Goal: Information Seeking & Learning: Learn about a topic

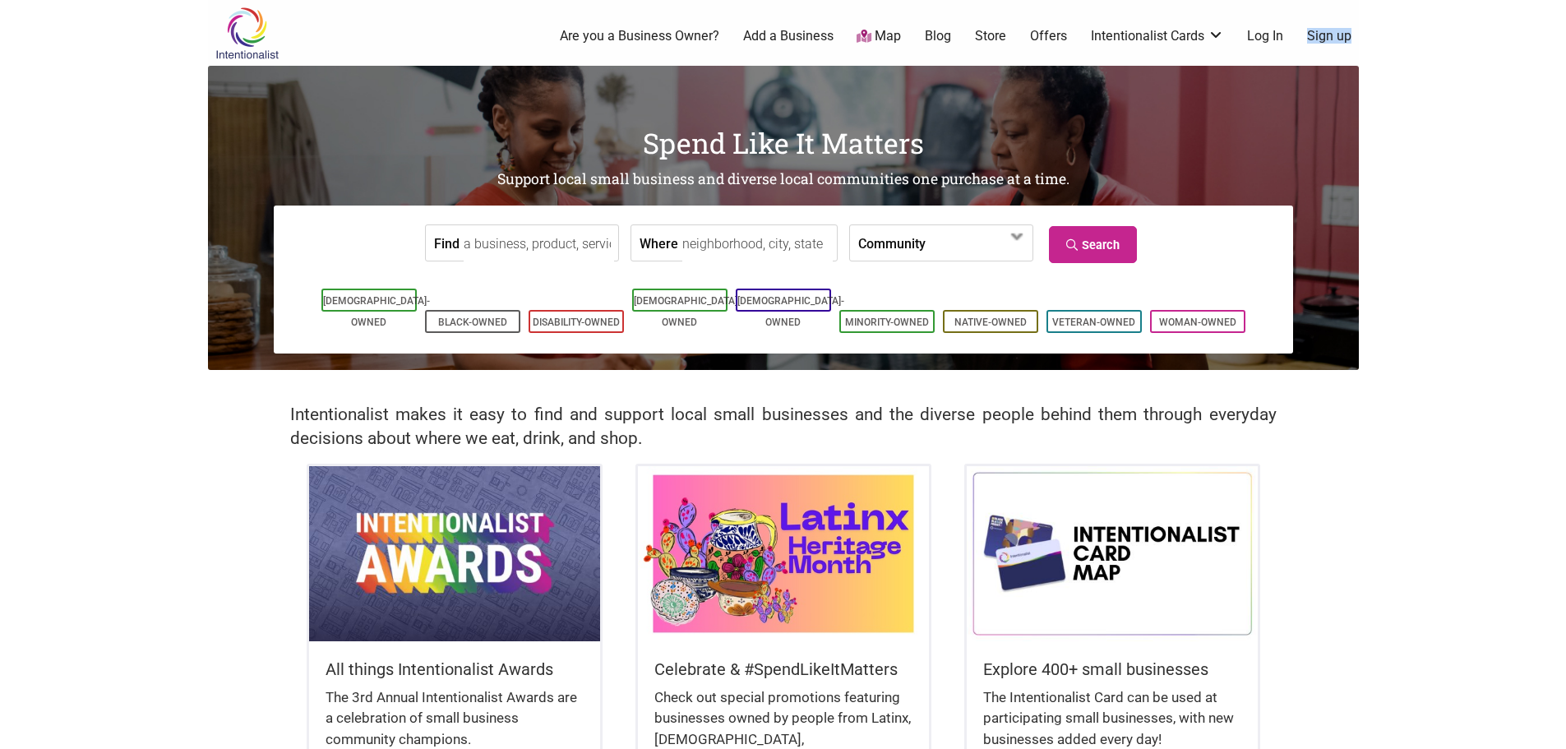
drag, startPoint x: 1363, startPoint y: 30, endPoint x: 1258, endPoint y: 30, distance: 105.2
click at [1259, 31] on body "× Menu 0 Are you a Business Owner? Add a Business Map Blog Store Offers Intenti…" at bounding box center [783, 374] width 1566 height 749
click at [1256, 30] on link "Log In" at bounding box center [1265, 36] width 36 height 18
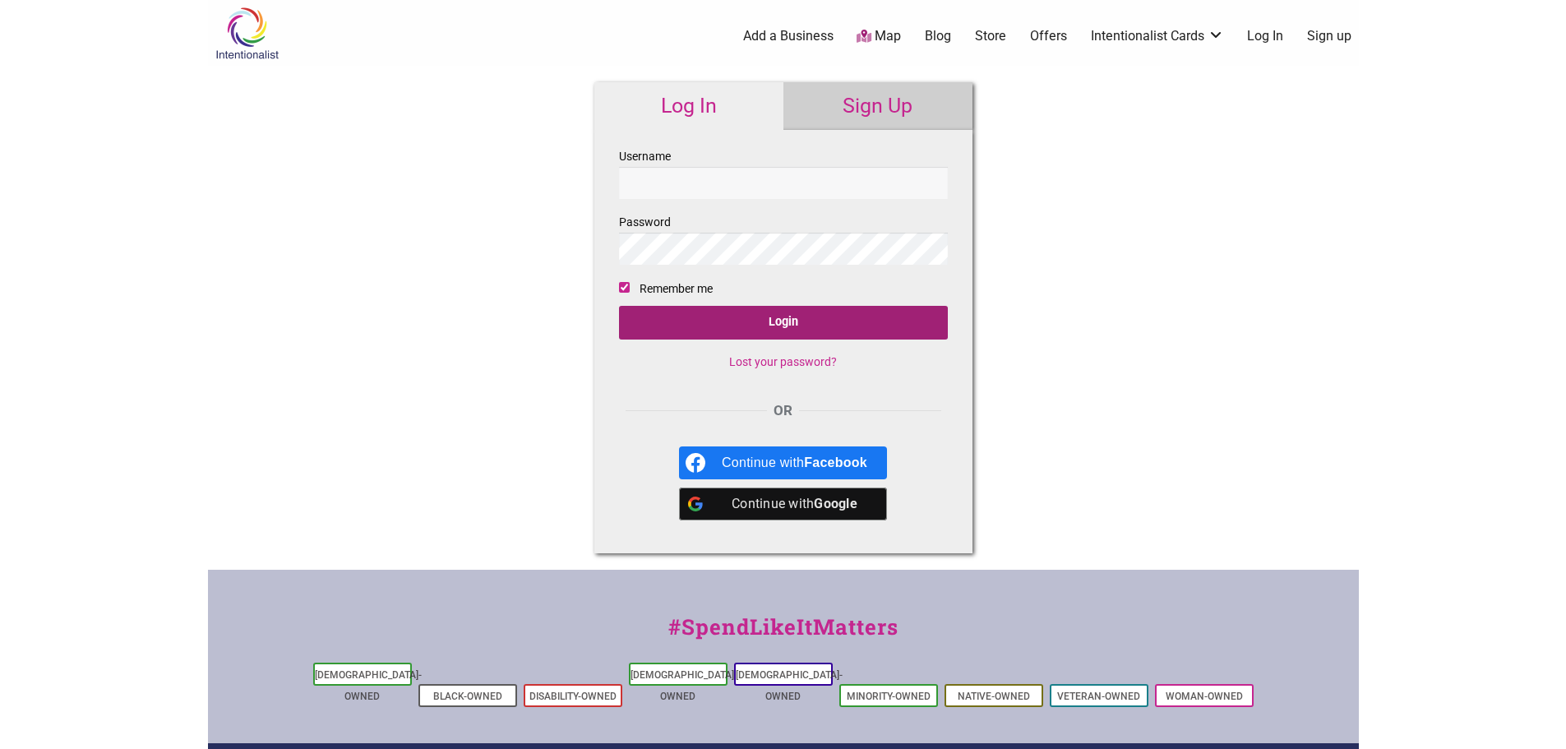
type input "mylifeisbekah"
click at [761, 315] on input "Login" at bounding box center [783, 323] width 329 height 34
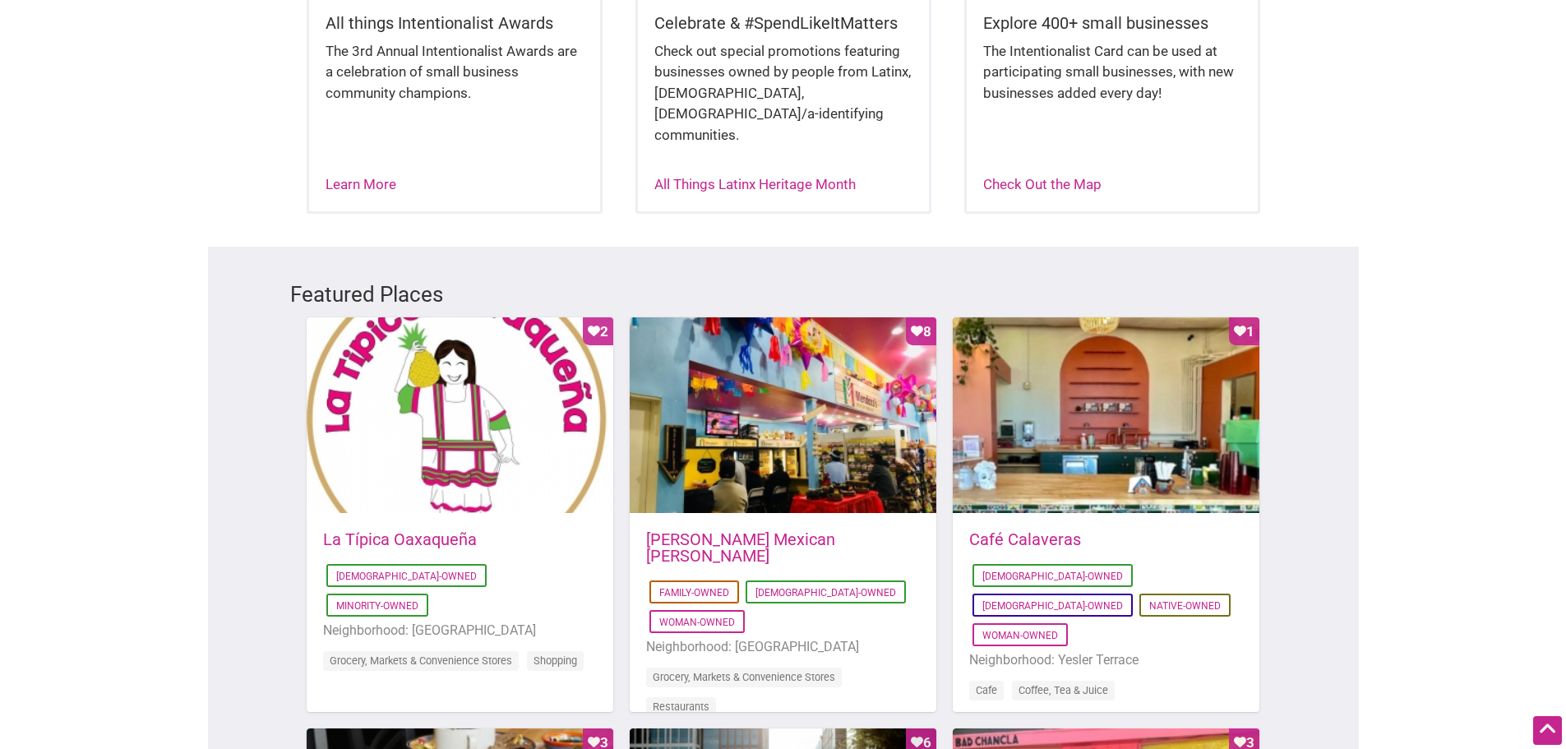
scroll to position [329, 0]
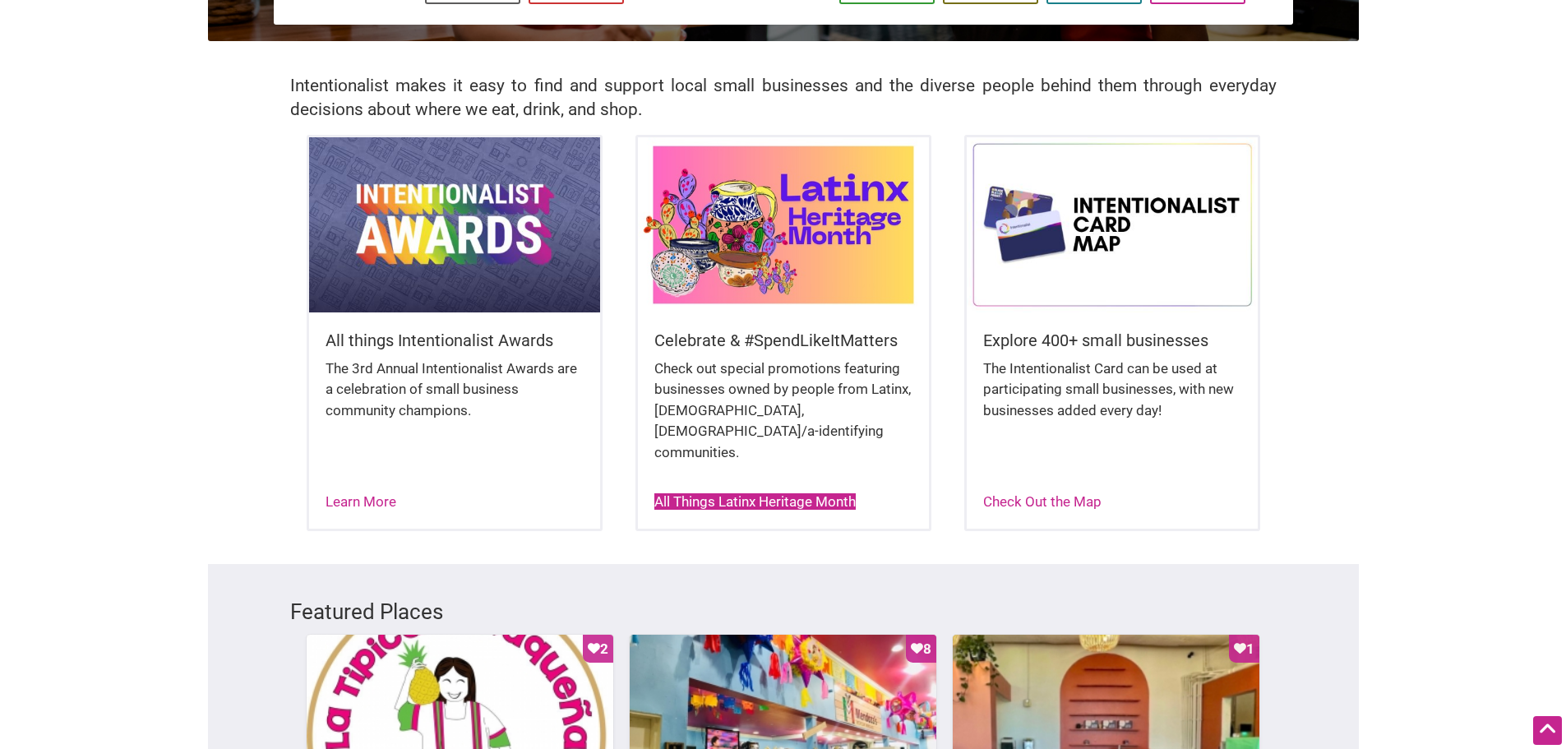
click at [776, 493] on link "All Things Latinx Heritage Month" at bounding box center [754, 501] width 201 height 16
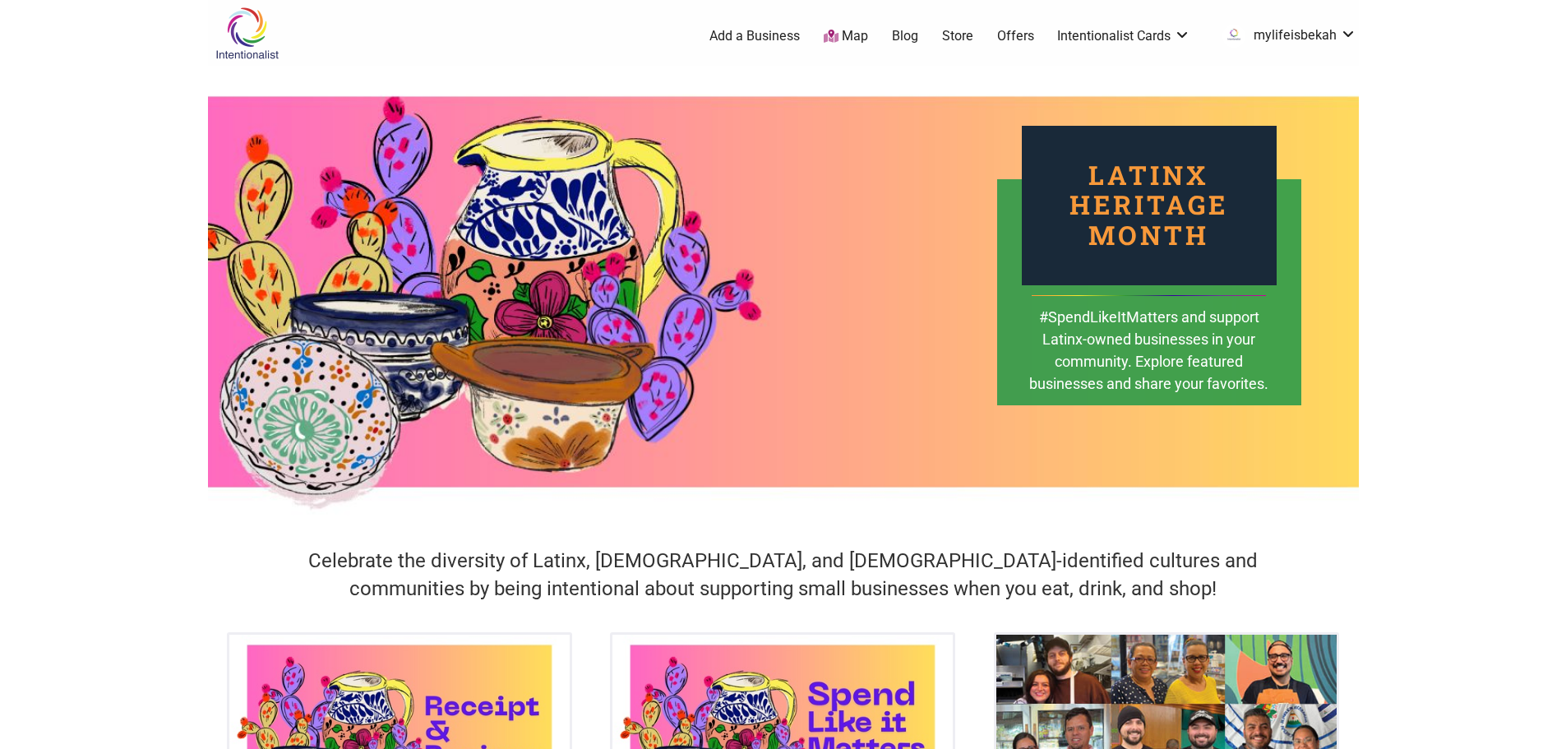
click at [1014, 32] on link "Offers" at bounding box center [1015, 36] width 37 height 18
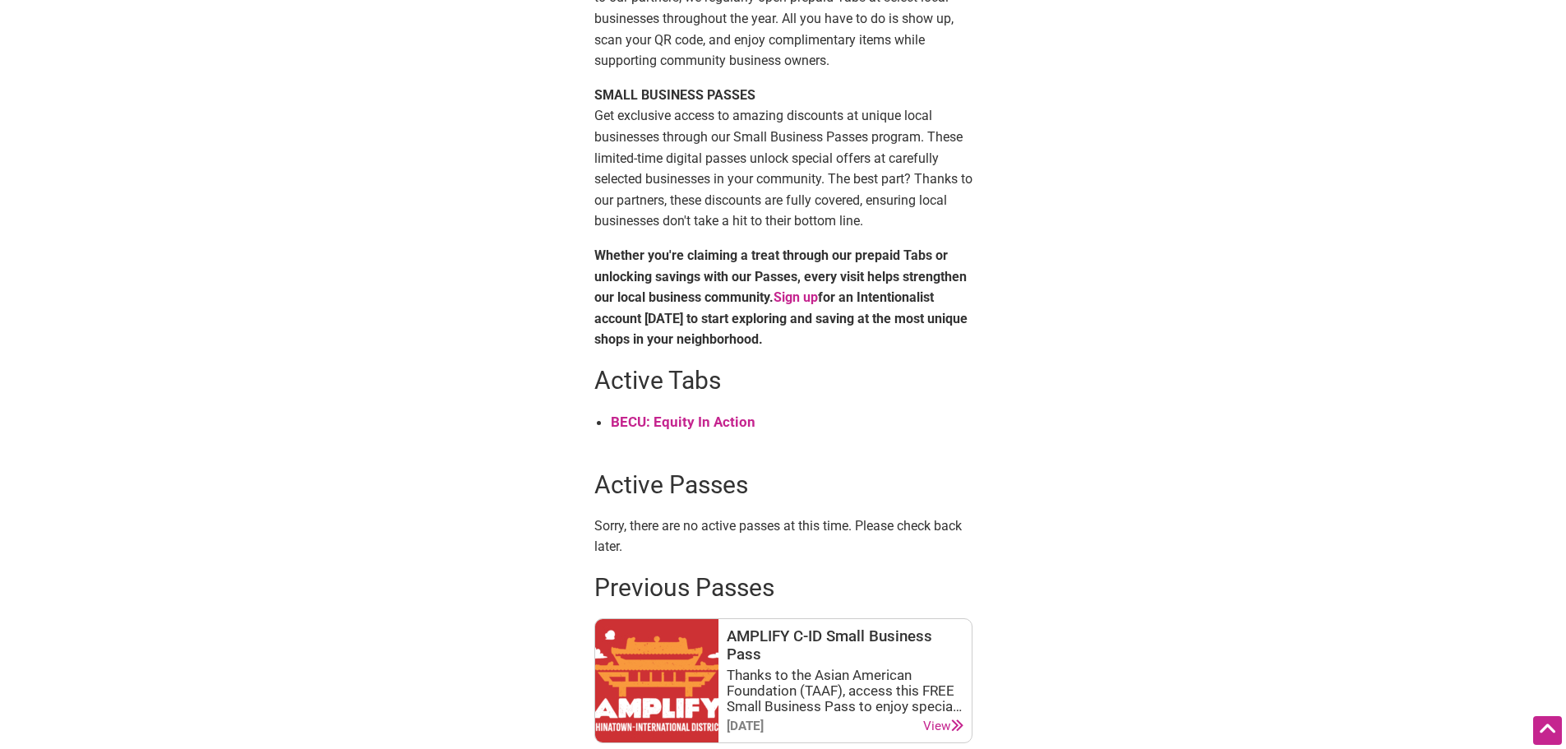
scroll to position [247, 0]
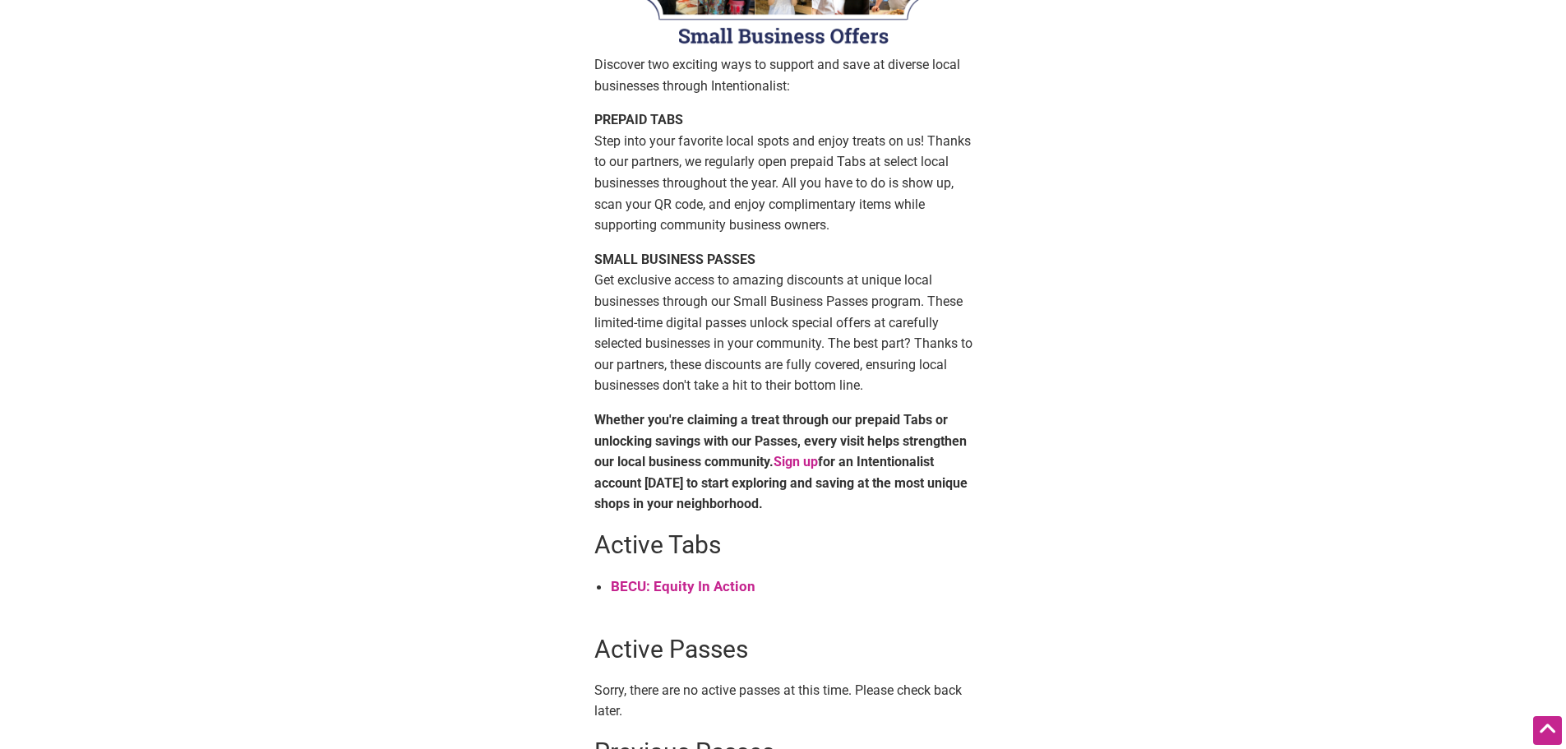
click at [609, 147] on p "PREPAID TABS Step into your favorite local spots and enjoy treats on us! Thanks…" at bounding box center [783, 172] width 378 height 127
click at [609, 150] on p "PREPAID TABS Step into your favorite local spots and enjoy treats on us! Thanks…" at bounding box center [783, 172] width 378 height 127
drag, startPoint x: 609, startPoint y: 150, endPoint x: 621, endPoint y: 149, distance: 11.5
click at [610, 150] on p "PREPAID TABS Step into your favorite local spots and enjoy treats on us! Thanks…" at bounding box center [783, 172] width 378 height 127
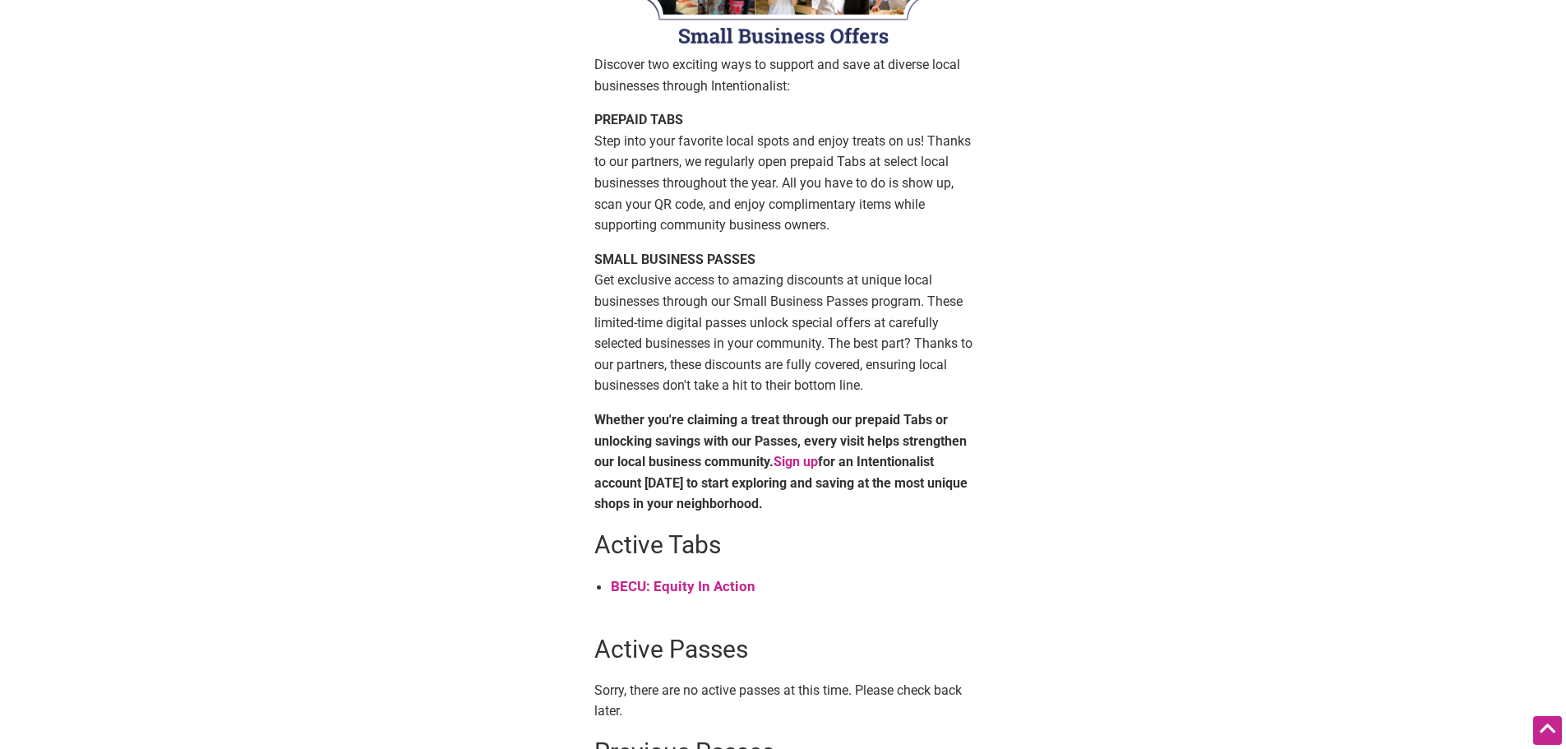
click at [833, 148] on p "PREPAID TABS Step into your favorite local spots and enjoy treats on us! Thanks…" at bounding box center [783, 172] width 378 height 127
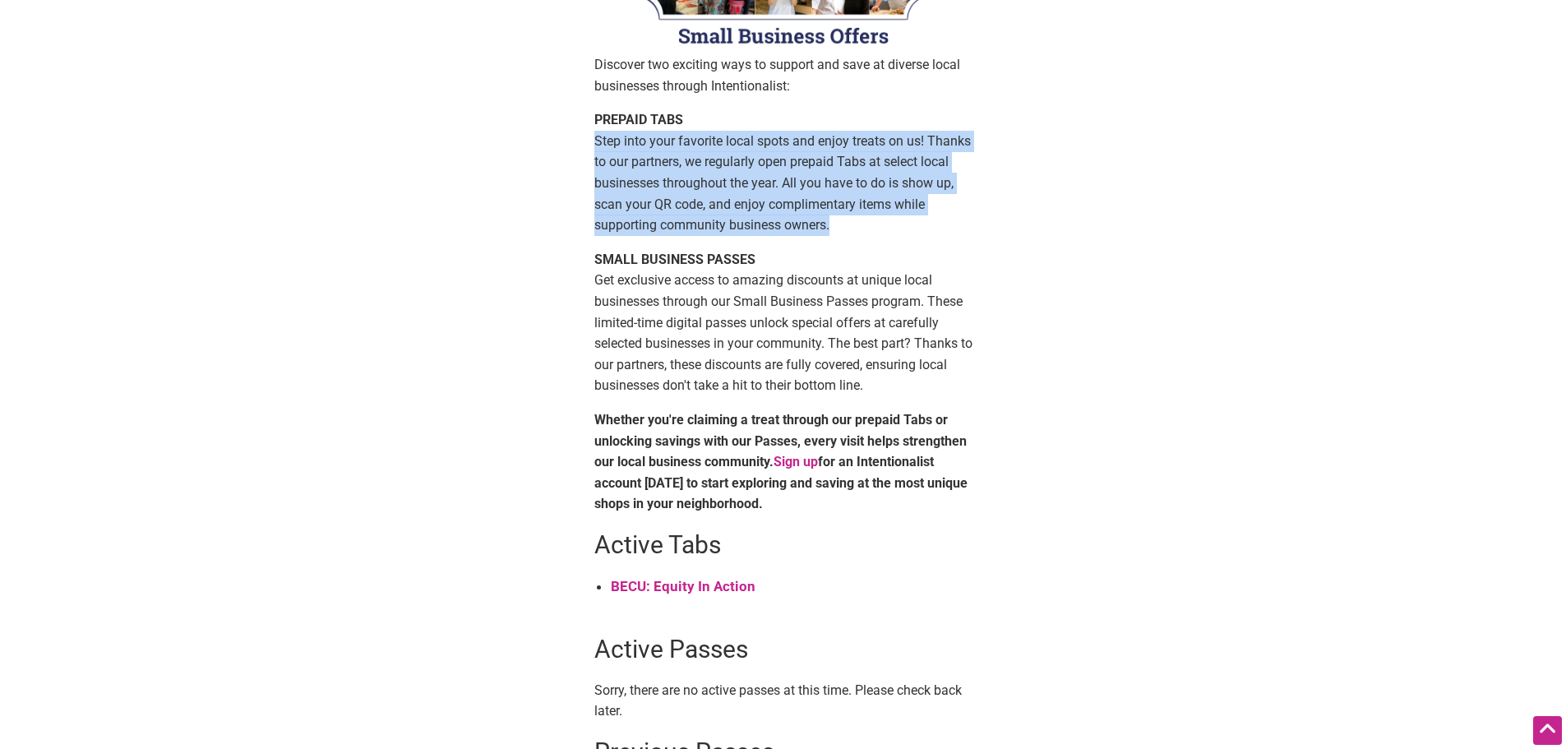
click at [833, 148] on p "PREPAID TABS Step into your favorite local spots and enjoy treats on us! Thanks…" at bounding box center [783, 172] width 378 height 127
click at [829, 183] on p "PREPAID TABS Step into your favorite local spots and enjoy treats on us! Thanks…" at bounding box center [783, 172] width 378 height 127
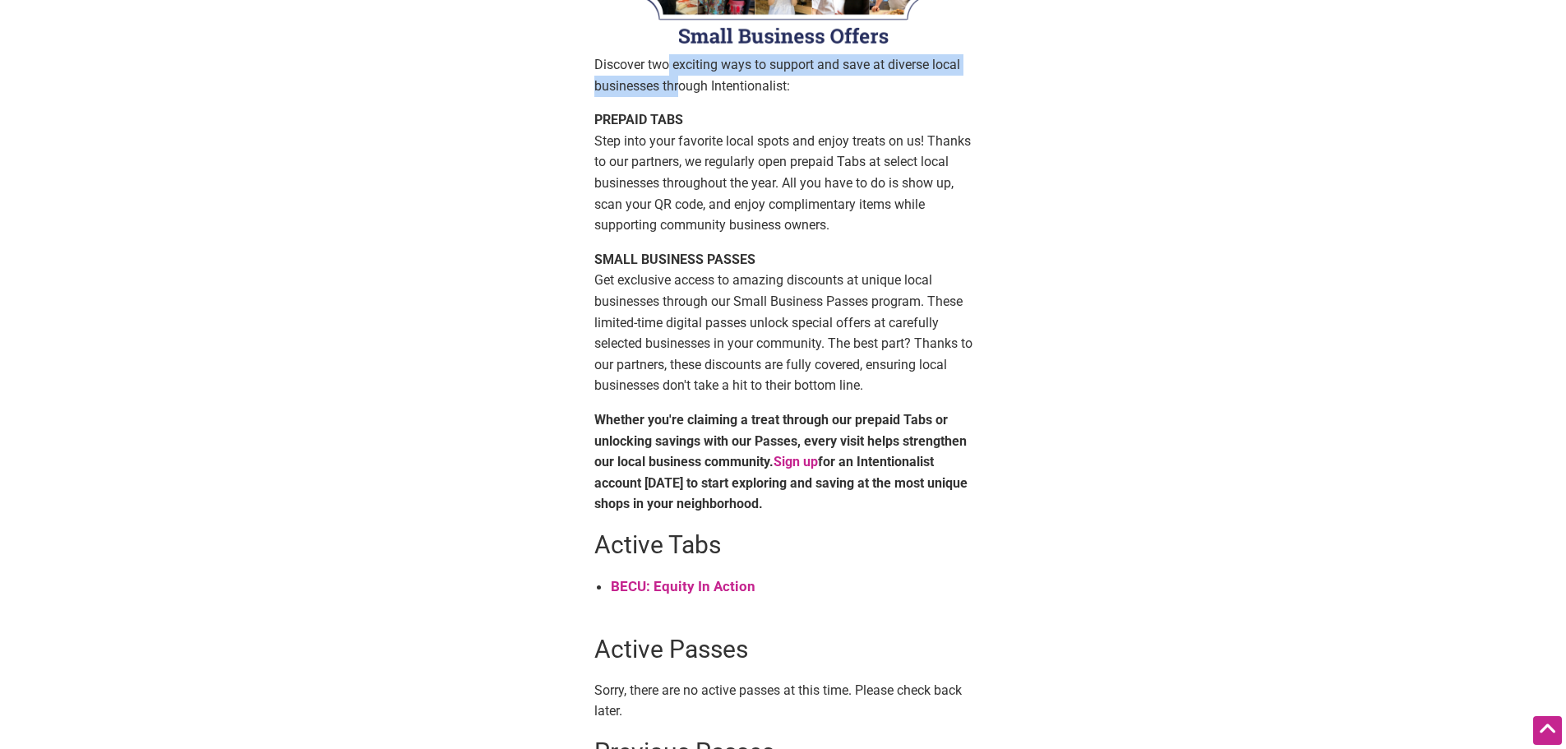
drag, startPoint x: 671, startPoint y: 62, endPoint x: 683, endPoint y: 89, distance: 29.8
click at [682, 86] on p "Discover two exciting ways to support and save at diverse local businesses thro…" at bounding box center [783, 75] width 378 height 42
click at [700, 81] on p "Discover two exciting ways to support and save at diverse local businesses thro…" at bounding box center [783, 75] width 378 height 42
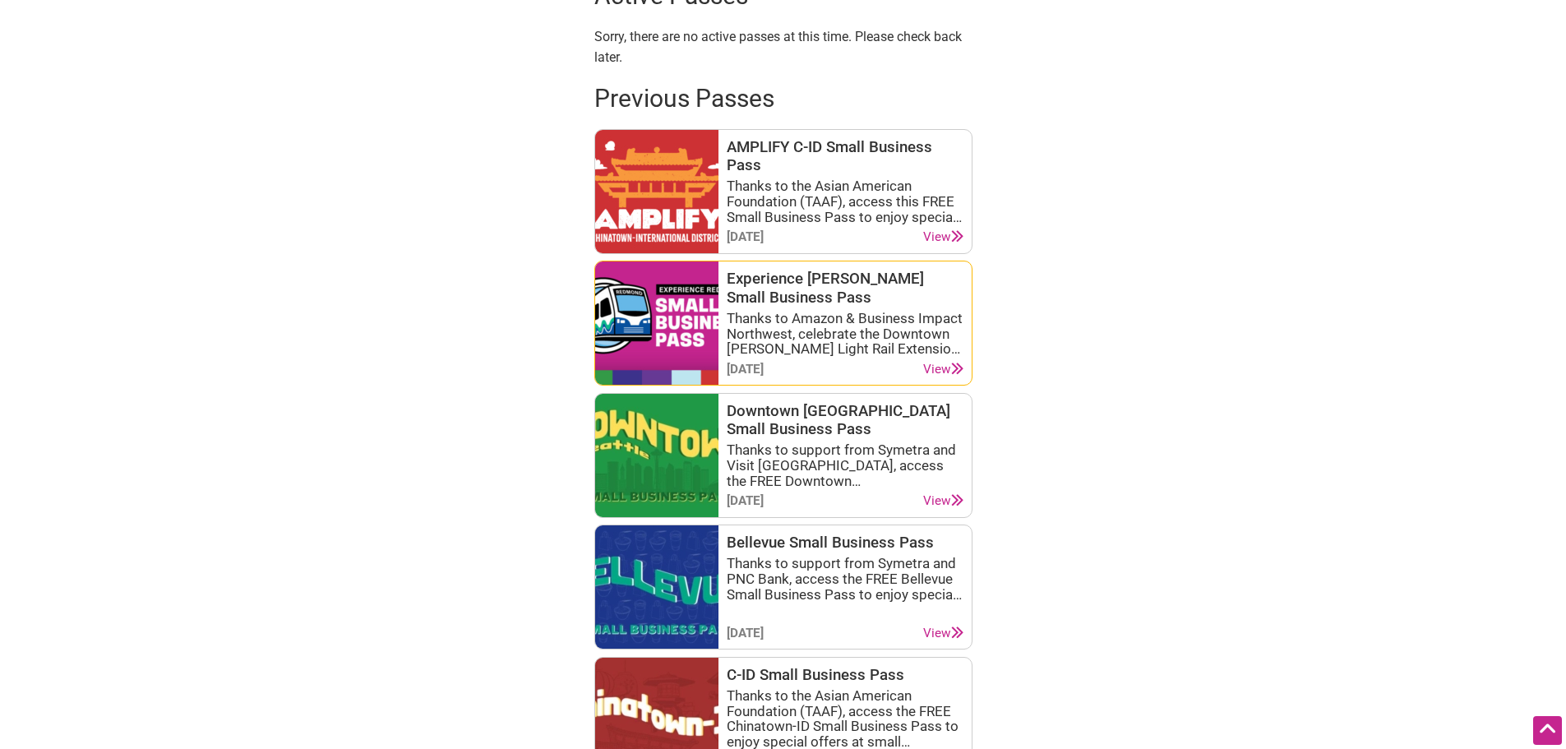
scroll to position [904, 0]
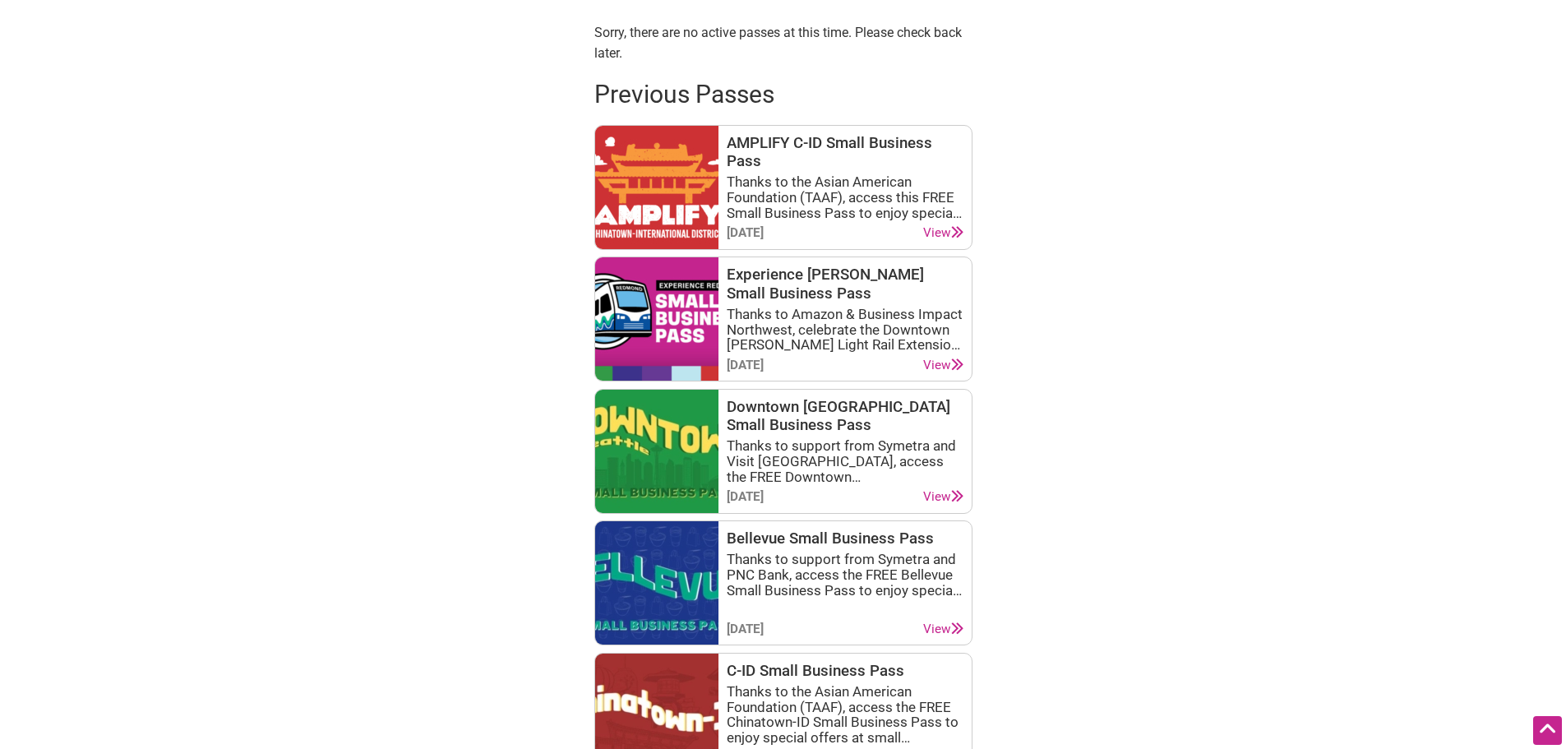
click at [975, 360] on div "Discover two exciting ways to support and save at diverse local businesses thro…" at bounding box center [783, 570] width 395 height 2819
click at [955, 360] on icon at bounding box center [957, 364] width 12 height 12
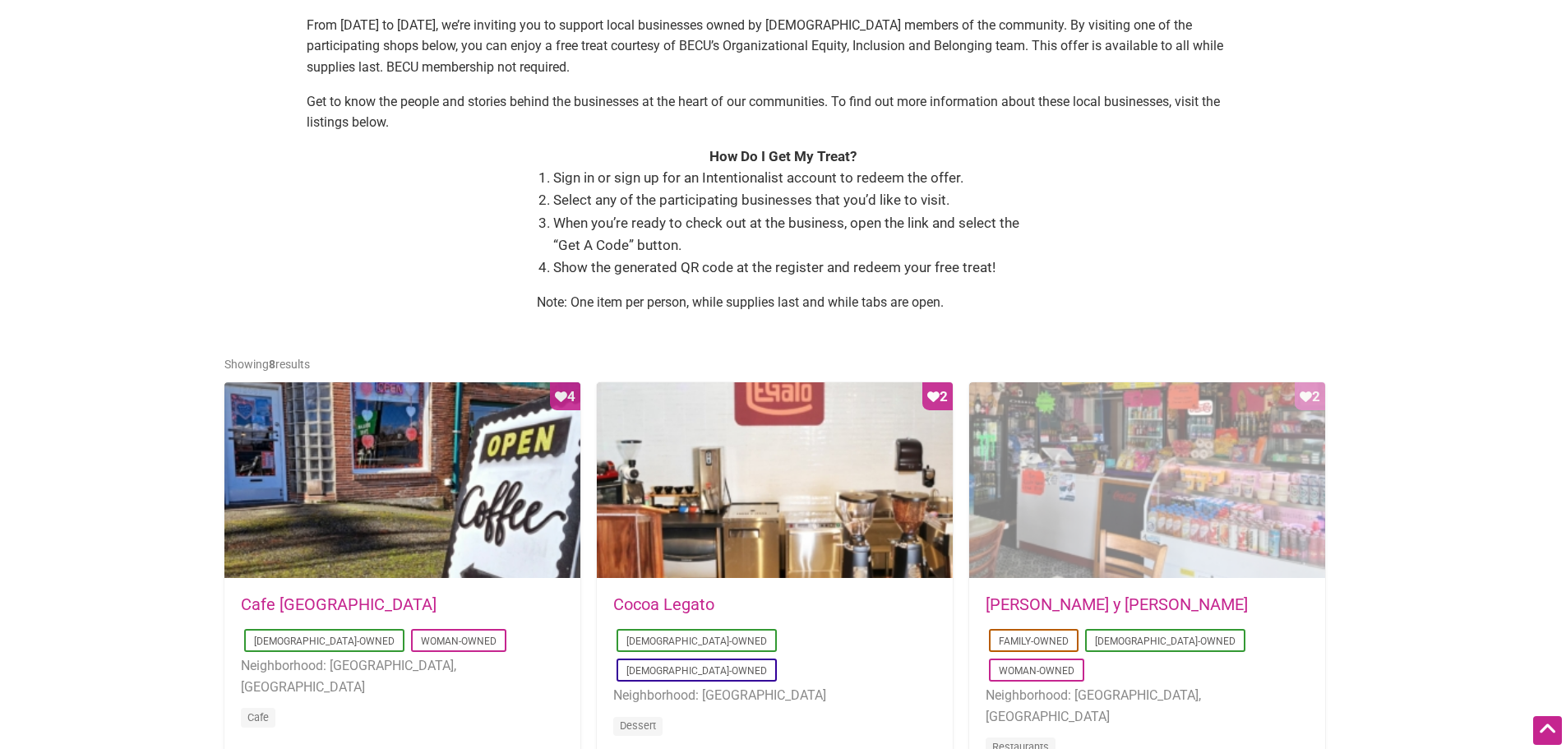
scroll to position [493, 0]
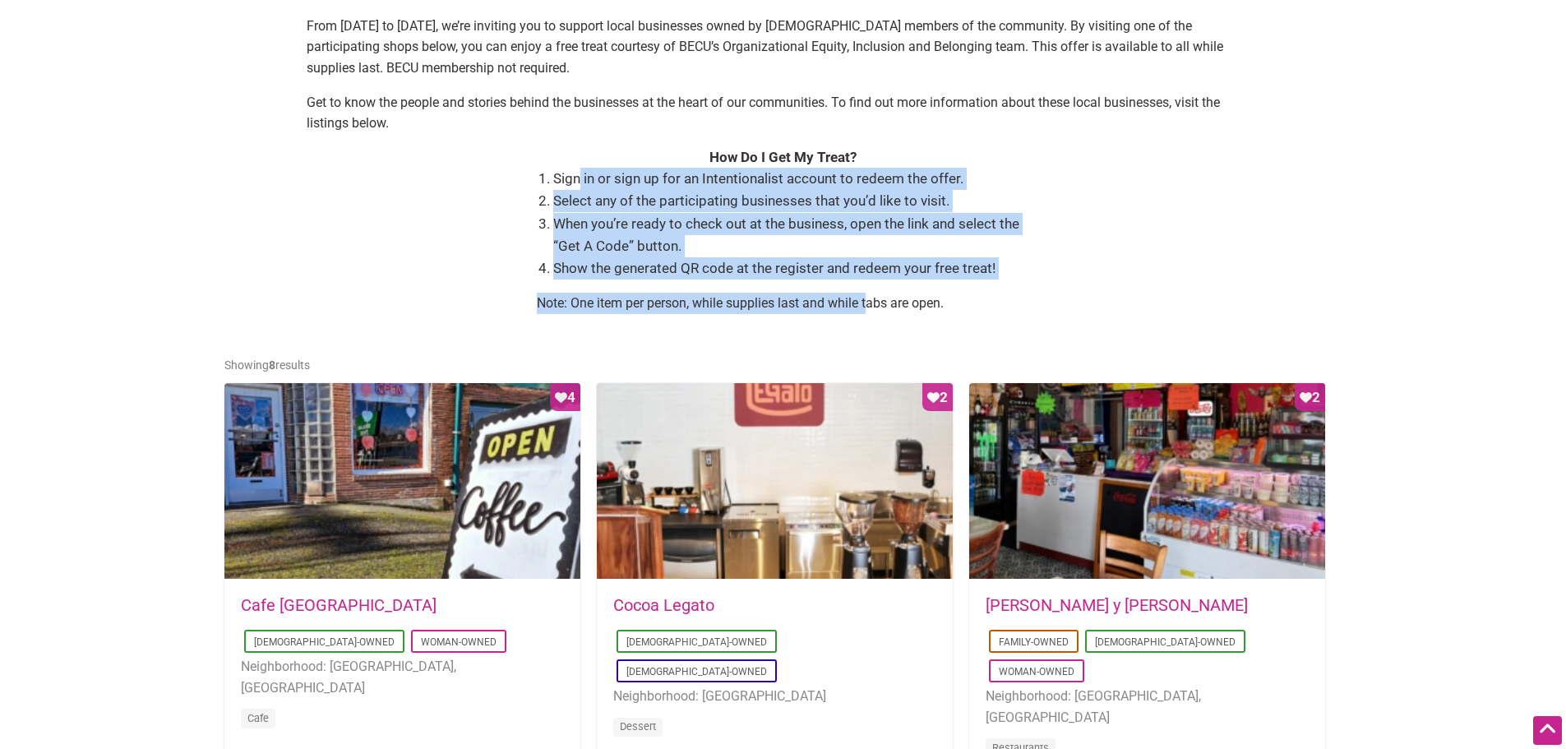
drag, startPoint x: 590, startPoint y: 178, endPoint x: 870, endPoint y: 298, distance: 304.2
click at [870, 298] on div "Sign in or sign up for an Intentionalist account to redeem the offer. Select an…" at bounding box center [783, 247] width 493 height 159
click at [863, 258] on li "Show the generated QR code at the register and redeem your free treat!" at bounding box center [791, 268] width 477 height 22
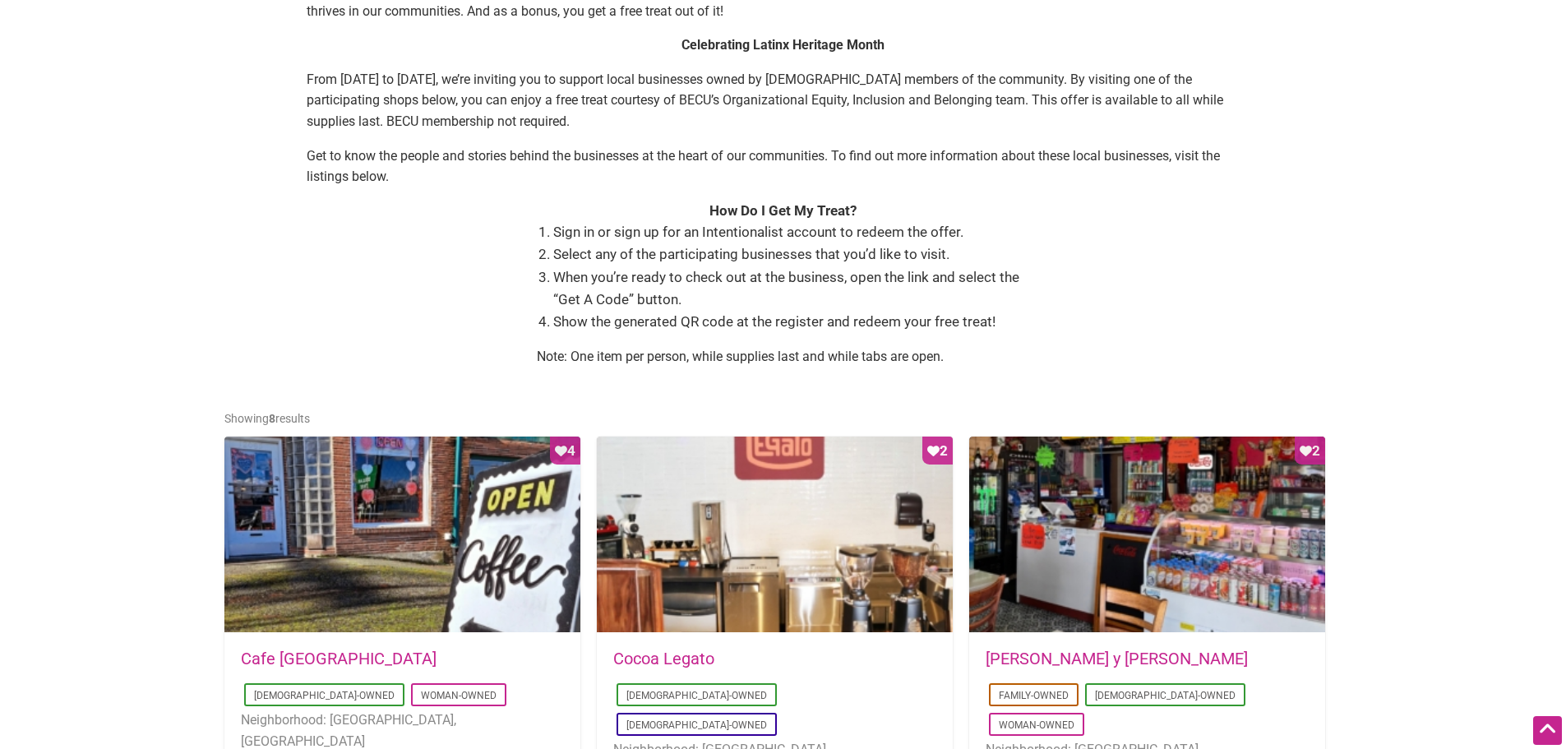
scroll to position [411, 0]
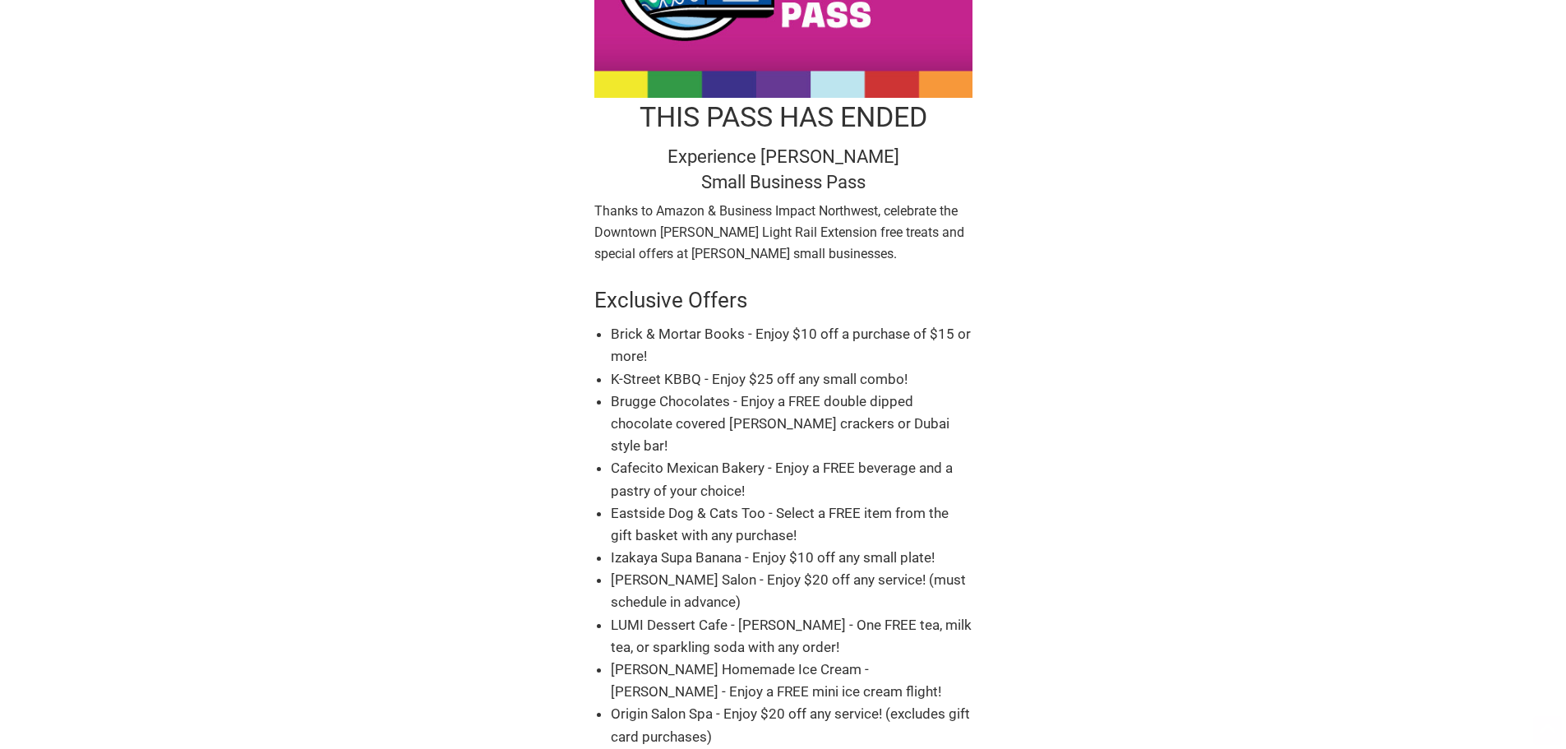
scroll to position [247, 0]
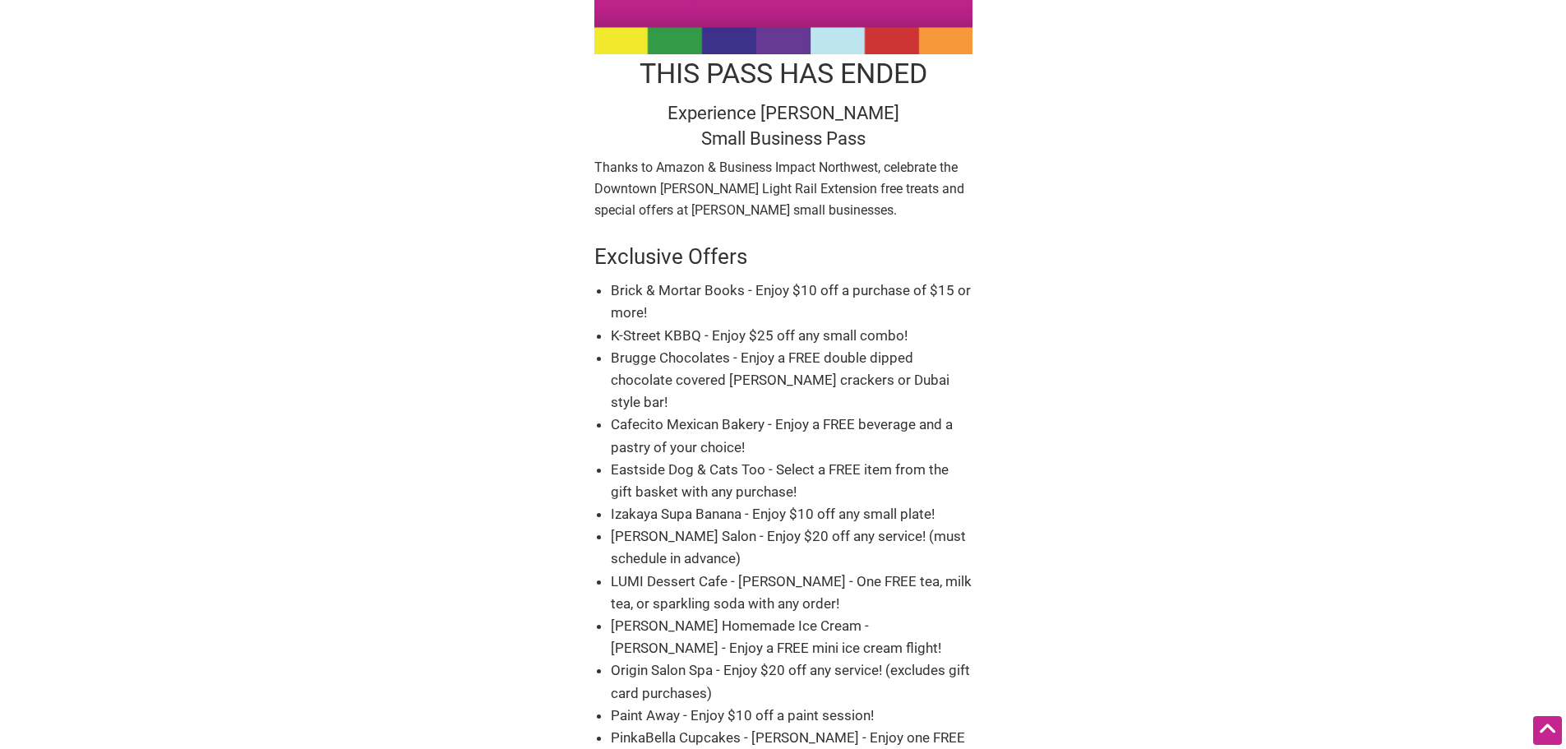
click at [756, 352] on li "Brugge Chocolates - Enjoy a FREE double dipped chocolate covered graham cracker…" at bounding box center [792, 380] width 362 height 67
click at [753, 354] on li "Brugge Chocolates - Enjoy a FREE double dipped chocolate covered graham cracker…" at bounding box center [792, 380] width 362 height 67
drag, startPoint x: 751, startPoint y: 354, endPoint x: 729, endPoint y: 374, distance: 29.7
click at [751, 355] on li "Brugge Chocolates - Enjoy a FREE double dipped chocolate covered graham cracker…" at bounding box center [792, 380] width 362 height 67
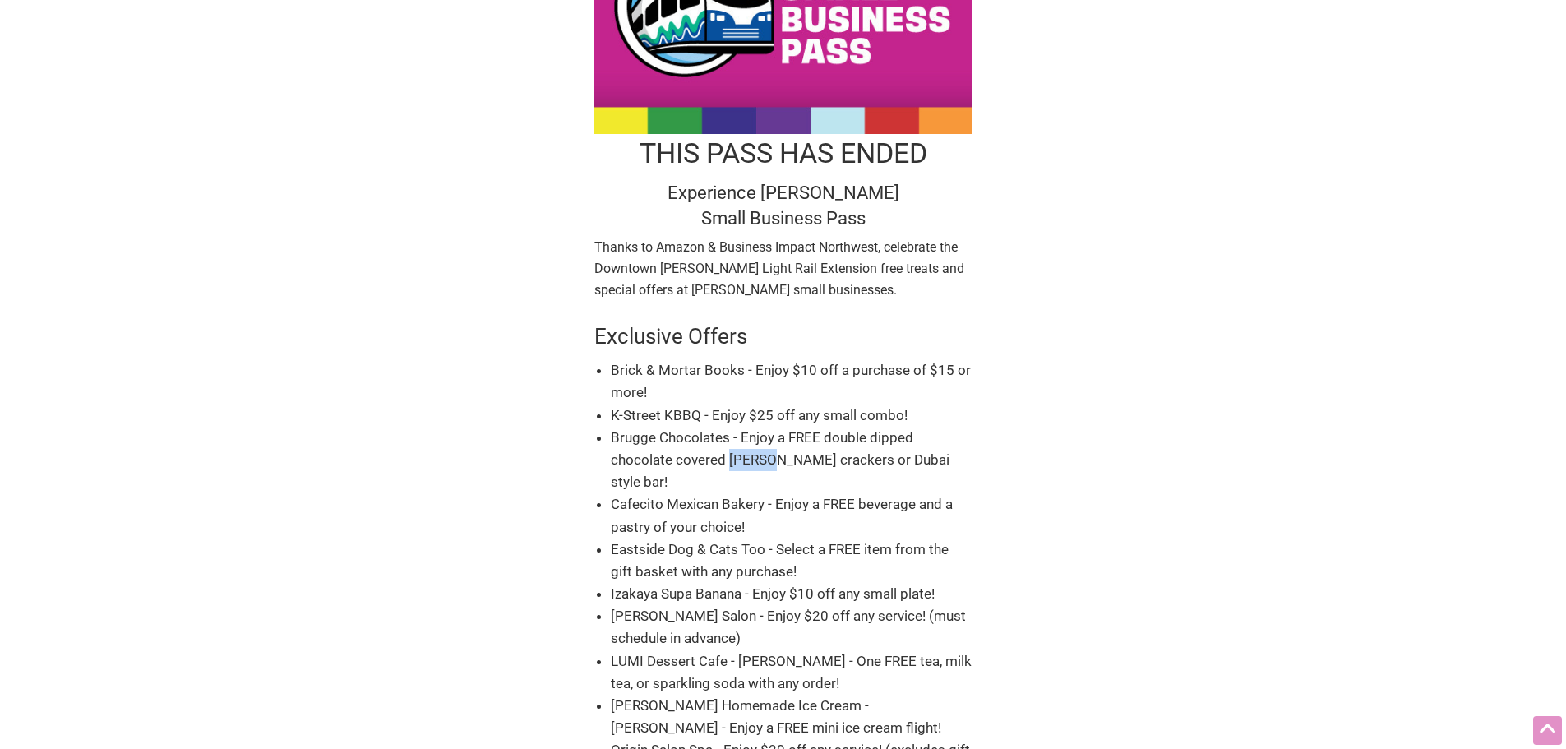
scroll to position [0, 0]
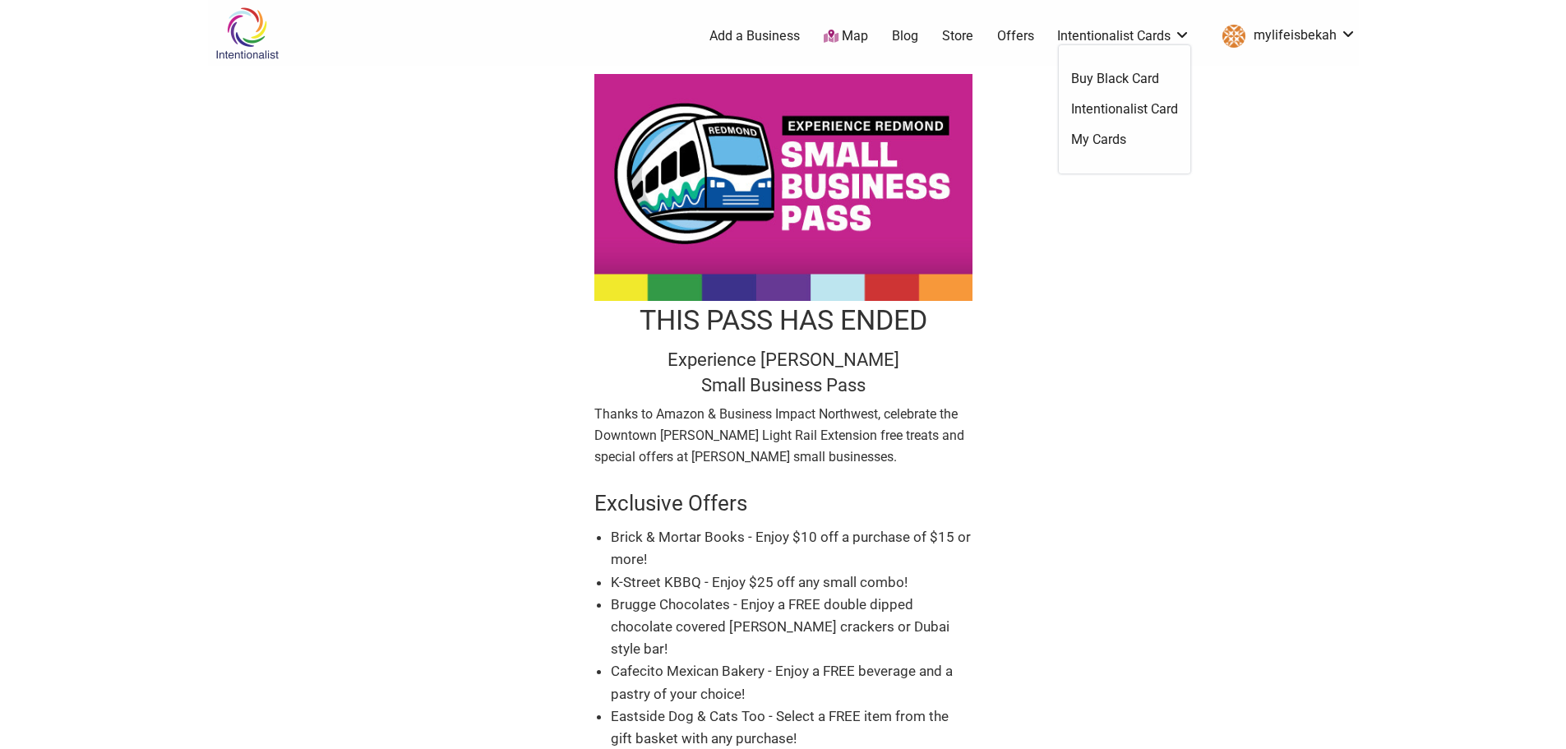
click at [1126, 68] on ul "Buy Black Card Intentionalist Card My Cards" at bounding box center [1125, 109] width 132 height 128
click at [1125, 82] on link "Buy Black Card" at bounding box center [1124, 79] width 107 height 18
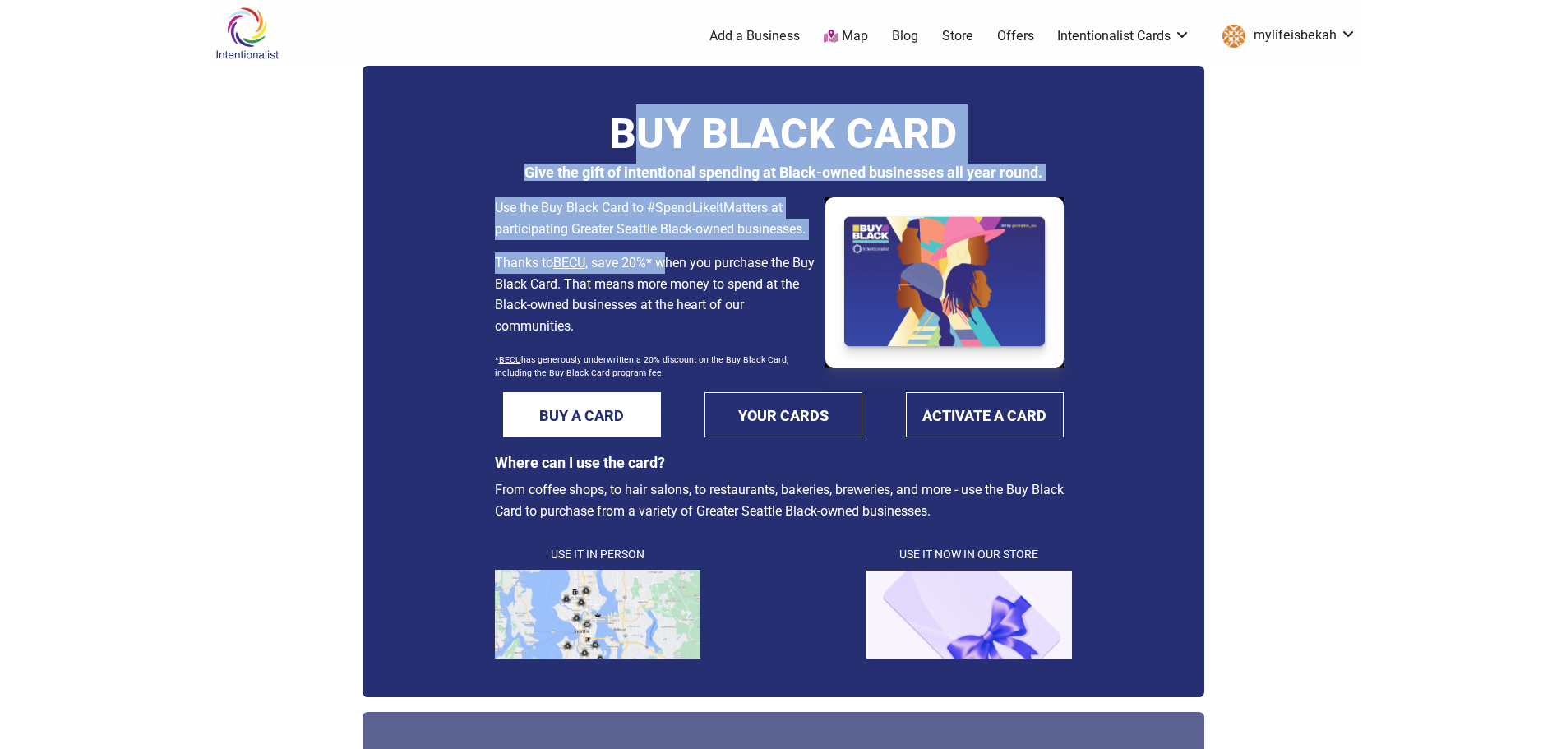
drag, startPoint x: 650, startPoint y: 127, endPoint x: 669, endPoint y: 247, distance: 121.5
click at [669, 247] on div "BUY BLACK CARD Give the gift of intentional spending at Black-owned businesses …" at bounding box center [783, 270] width 577 height 333
click at [669, 247] on div "Use the Buy Black Card to #SpendLikeItMatters at participating Greater Seattle …" at bounding box center [656, 286] width 322 height 179
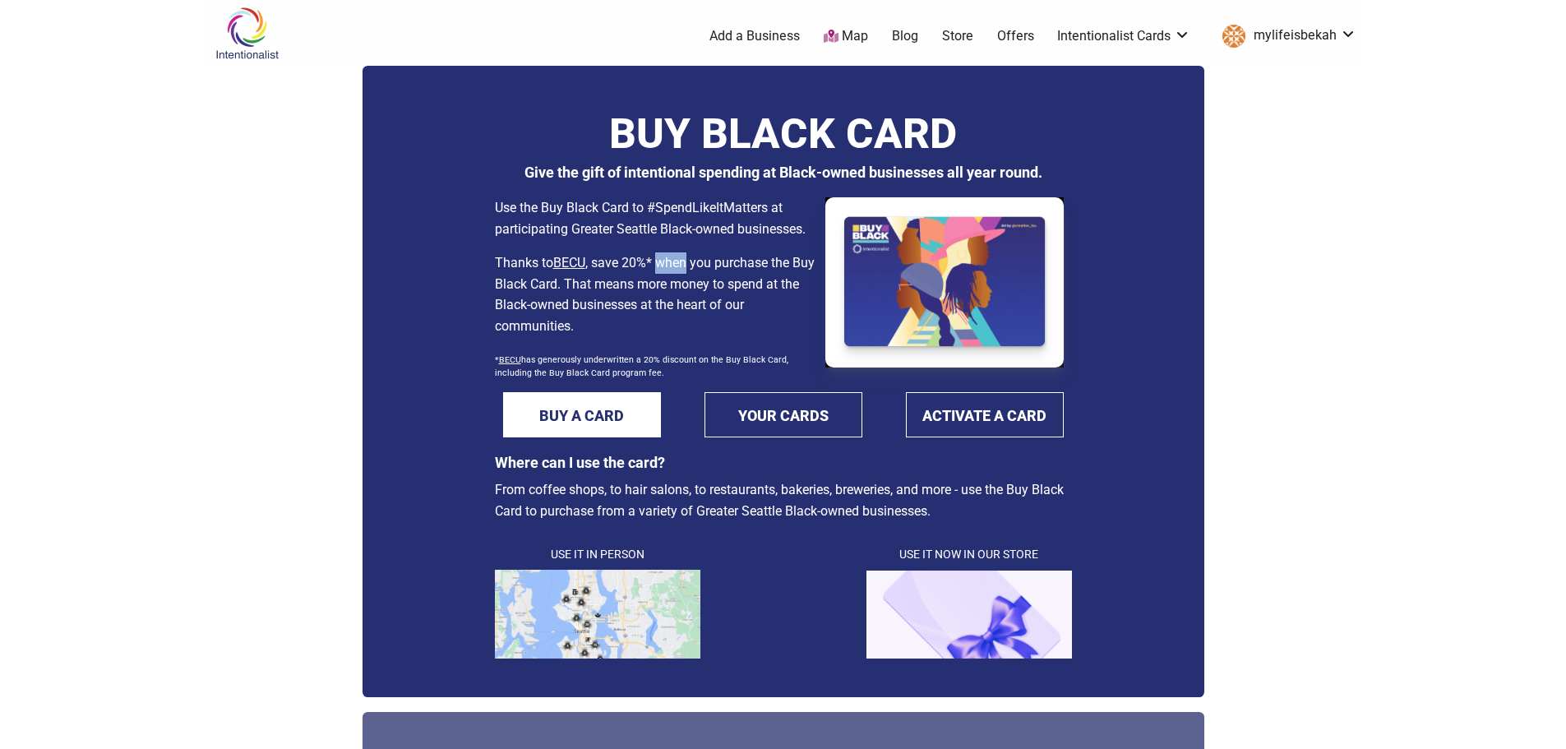
click at [668, 247] on div "Use the Buy Black Card to #SpendLikeItMatters at participating Greater Seattle …" at bounding box center [656, 286] width 322 height 179
click at [668, 208] on p "Use the Buy Black Card to #SpendLikeItMatters at participating Greater Seattle …" at bounding box center [656, 218] width 322 height 42
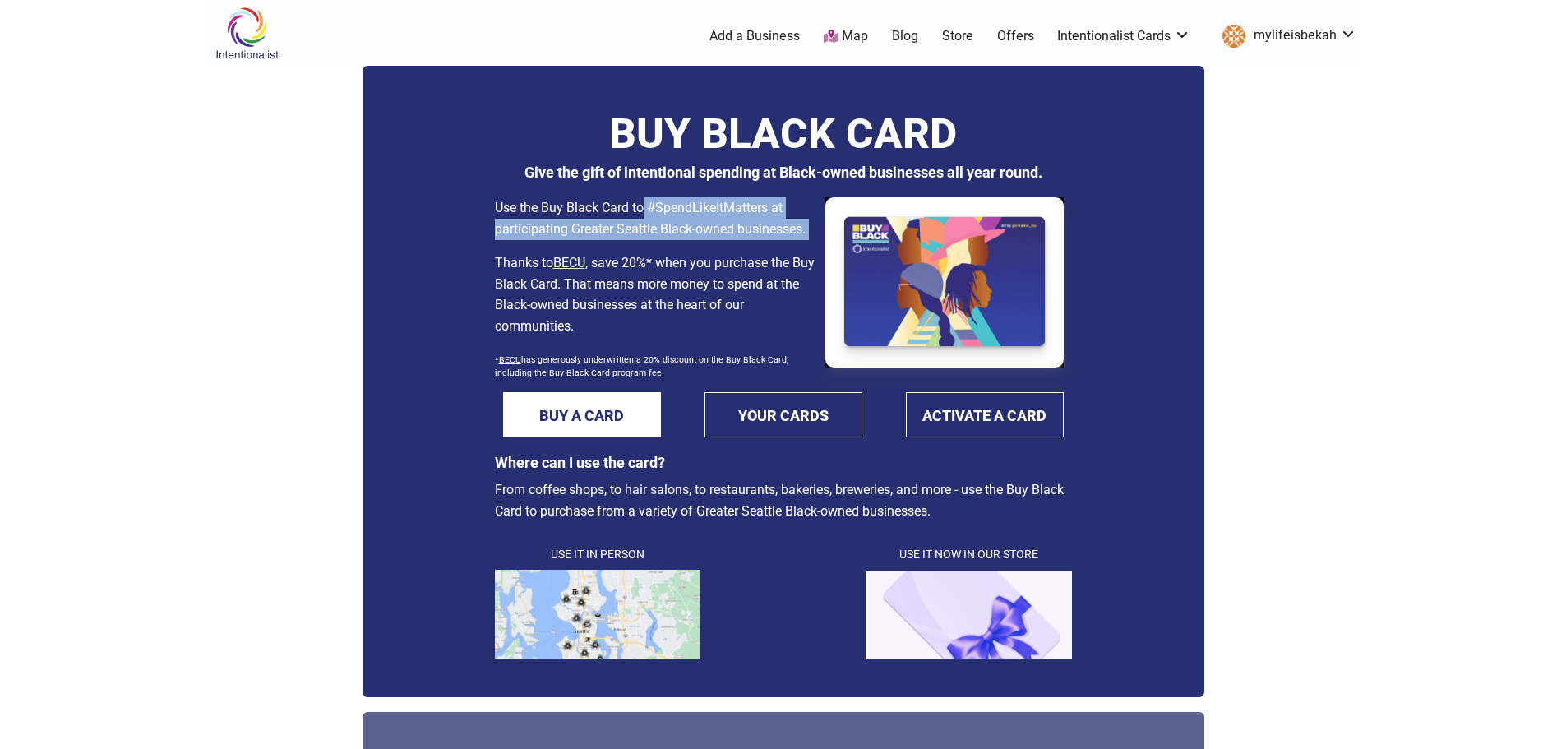
click at [668, 208] on p "Use the Buy Black Card to #SpendLikeItMatters at participating Greater Seattle …" at bounding box center [656, 218] width 322 height 42
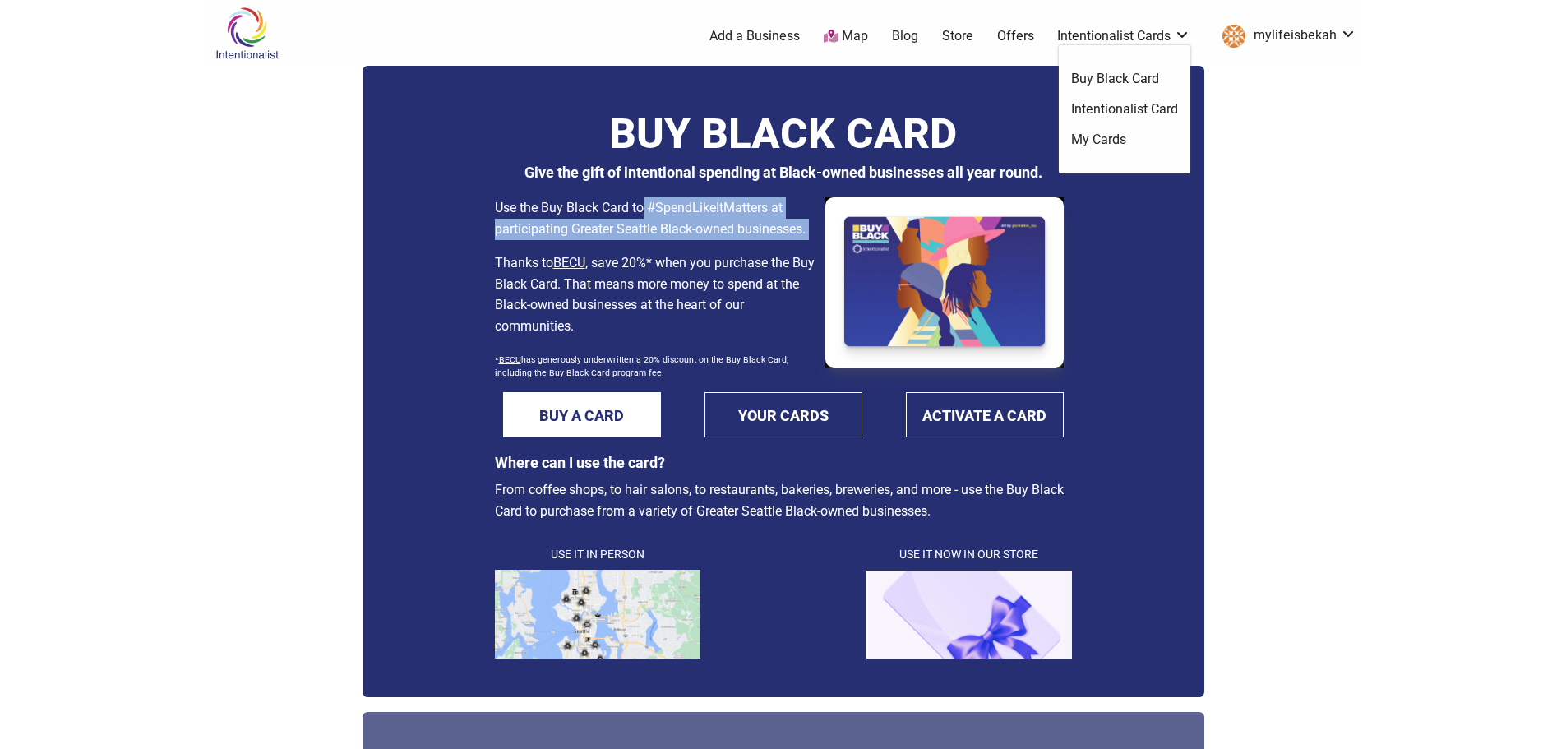
click at [1146, 39] on link "Intentionalist Cards" at bounding box center [1123, 36] width 133 height 18
click at [1146, 111] on link "Intentionalist Card" at bounding box center [1124, 109] width 107 height 18
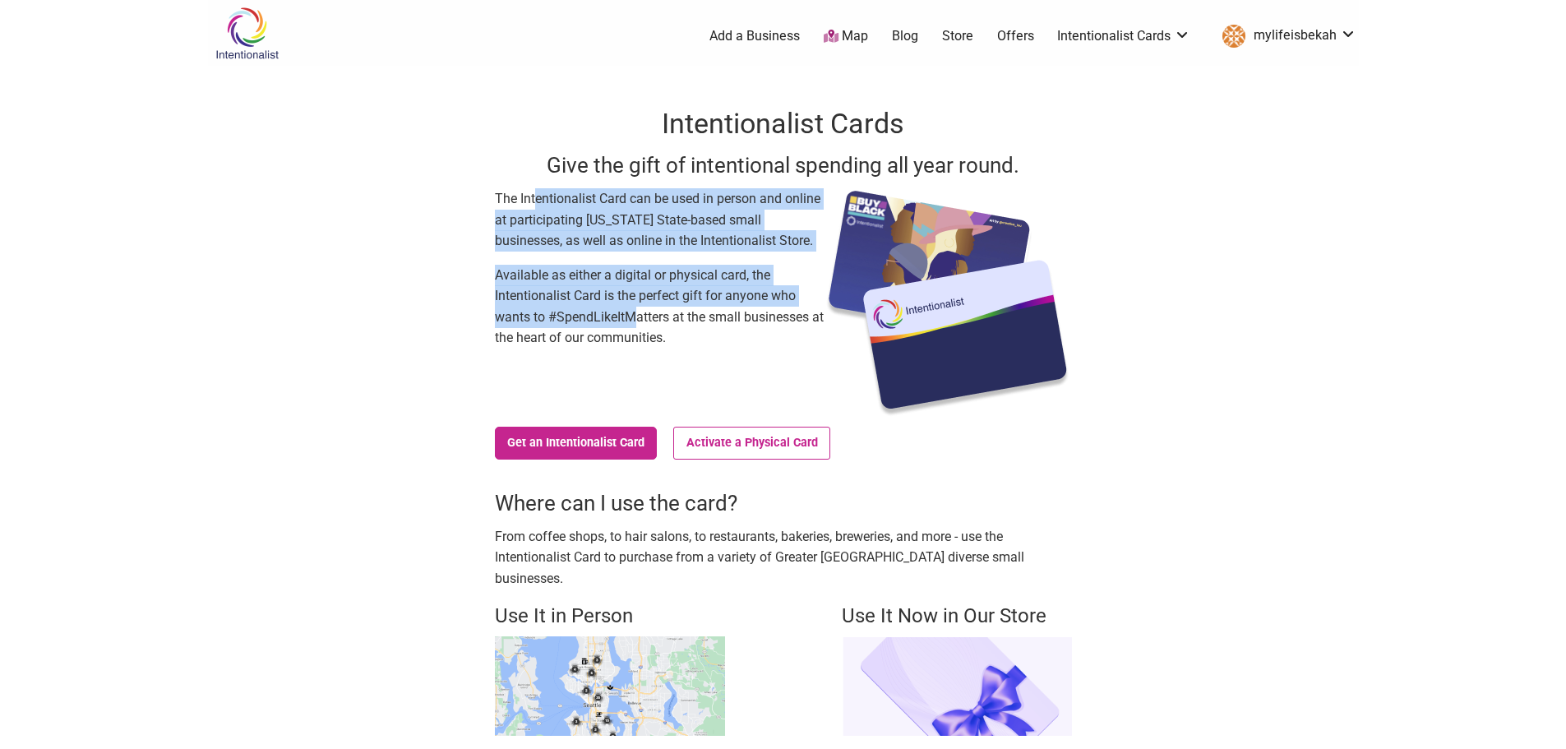
drag, startPoint x: 538, startPoint y: 197, endPoint x: 631, endPoint y: 311, distance: 147.2
click at [631, 311] on div "The Intentionalist Card can be used in person and online at participating [US_S…" at bounding box center [659, 303] width 329 height 230
click at [631, 310] on p "Available as either a digital or physical card, the Intentionalist Card is the …" at bounding box center [659, 307] width 329 height 84
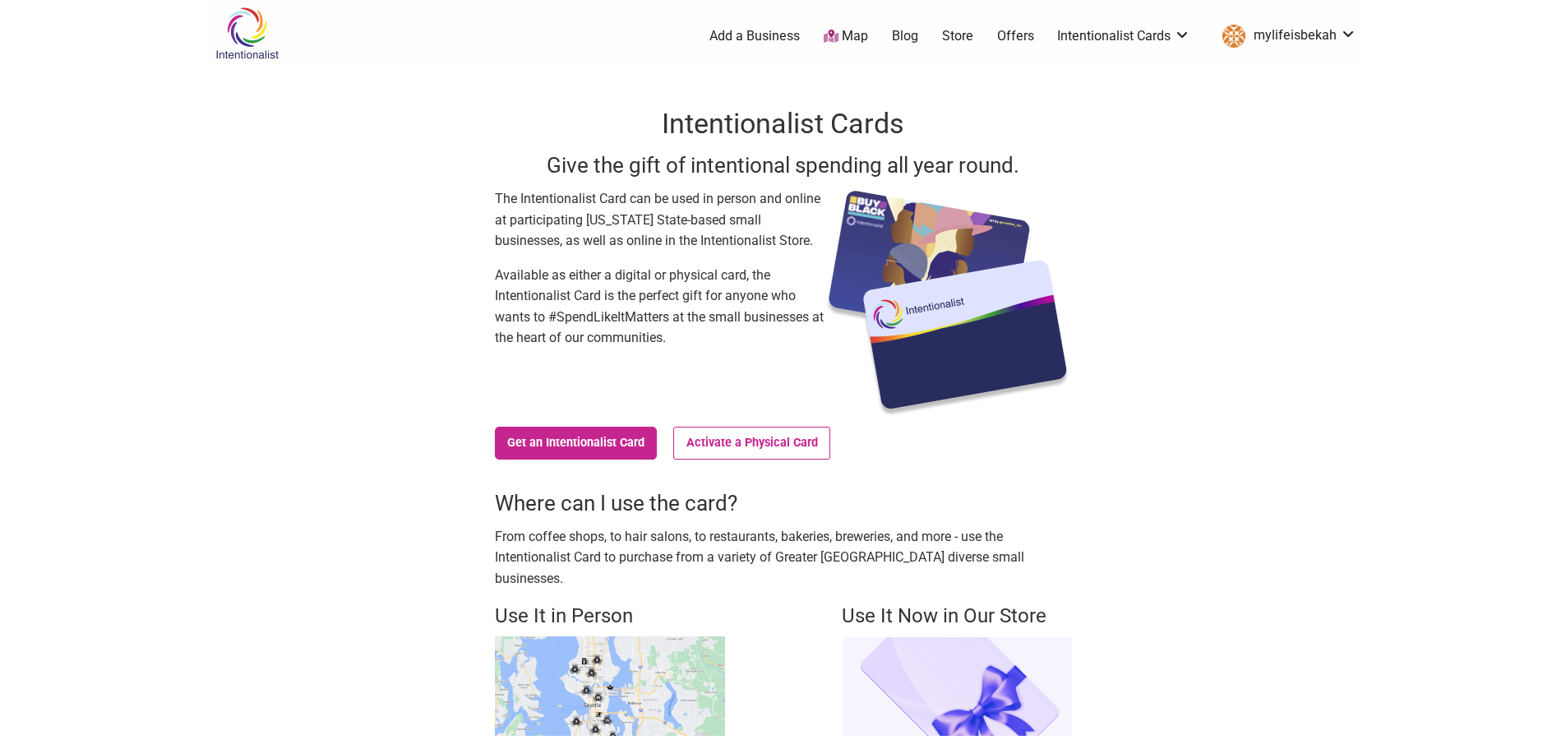
drag, startPoint x: 246, startPoint y: 65, endPoint x: 243, endPoint y: 41, distance: 24.0
click at [246, 63] on div "Intentionalist Spend like it matters" at bounding box center [277, 33] width 138 height 66
click at [242, 34] on img at bounding box center [247, 33] width 78 height 53
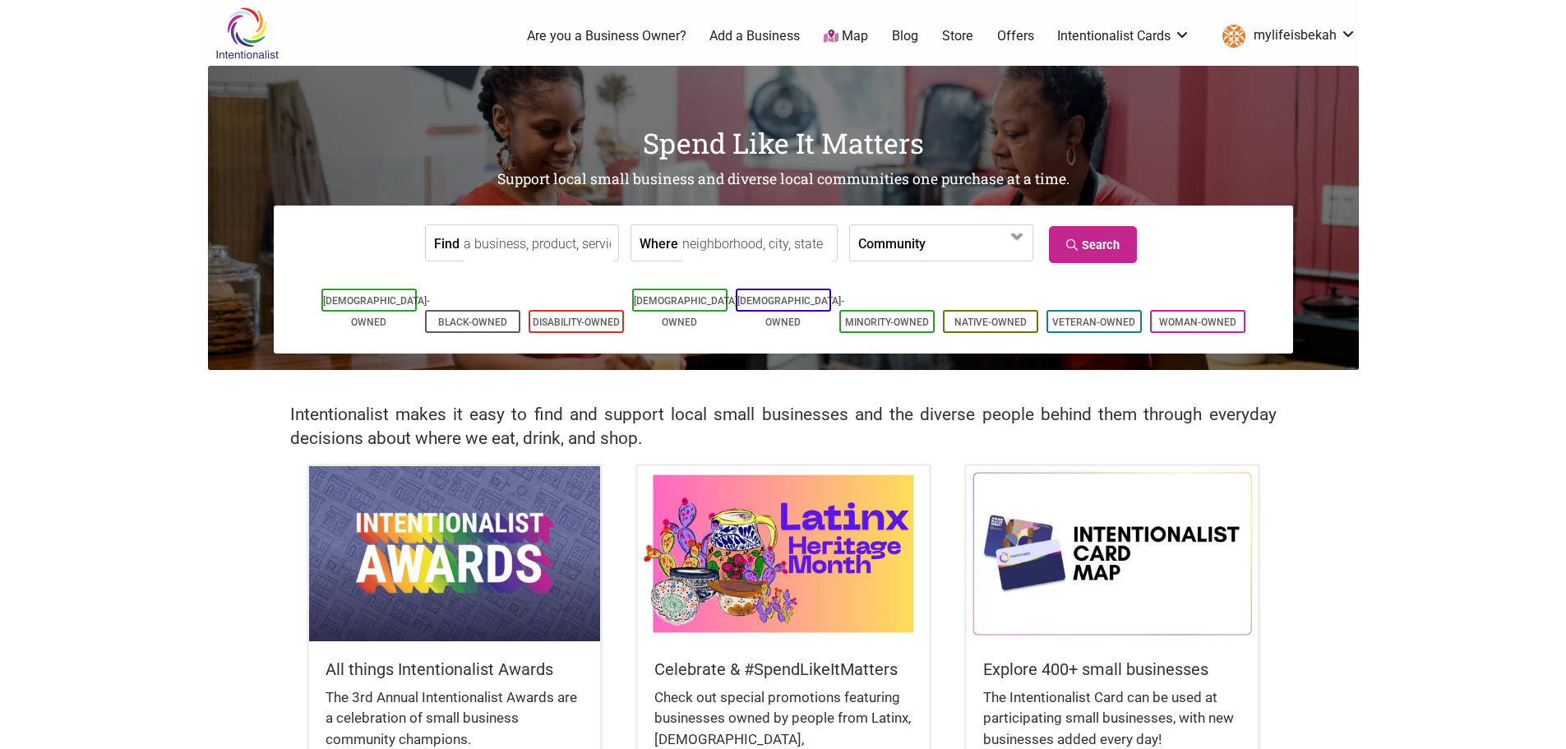
click at [661, 240] on label "Where" at bounding box center [659, 242] width 39 height 35
click at [682, 240] on input "Where" at bounding box center [757, 243] width 150 height 37
click at [745, 247] on input "Where" at bounding box center [757, 243] width 150 height 37
type input "[PERSON_NAME]"
drag, startPoint x: 1130, startPoint y: 224, endPoint x: 1107, endPoint y: 242, distance: 29.3
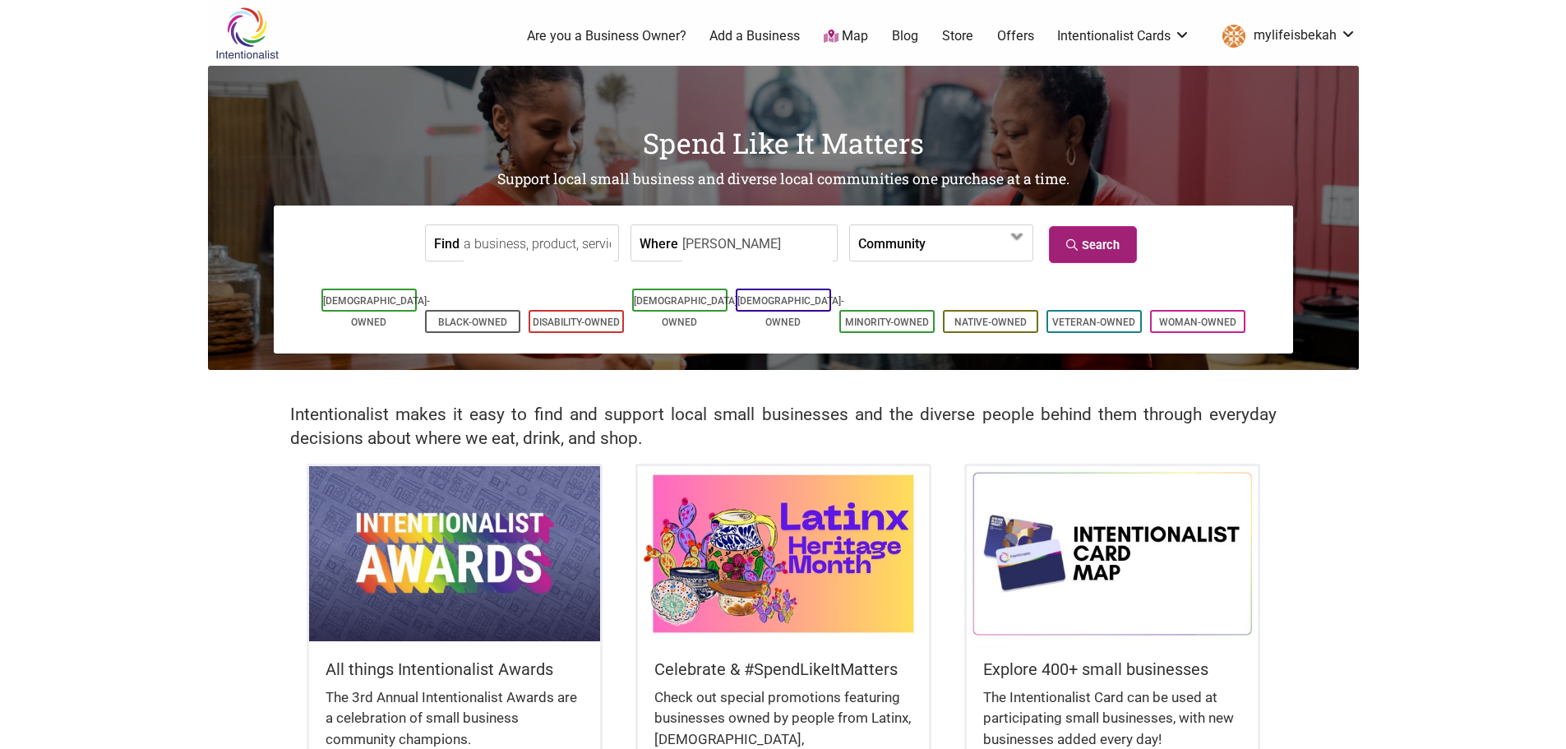
click at [1130, 223] on form "Find Where [GEOGRAPHIC_DATA] Community [DEMOGRAPHIC_DATA]-Owned Black-Owned Dis…" at bounding box center [783, 243] width 995 height 50
click at [1100, 247] on link "Search" at bounding box center [1093, 244] width 88 height 37
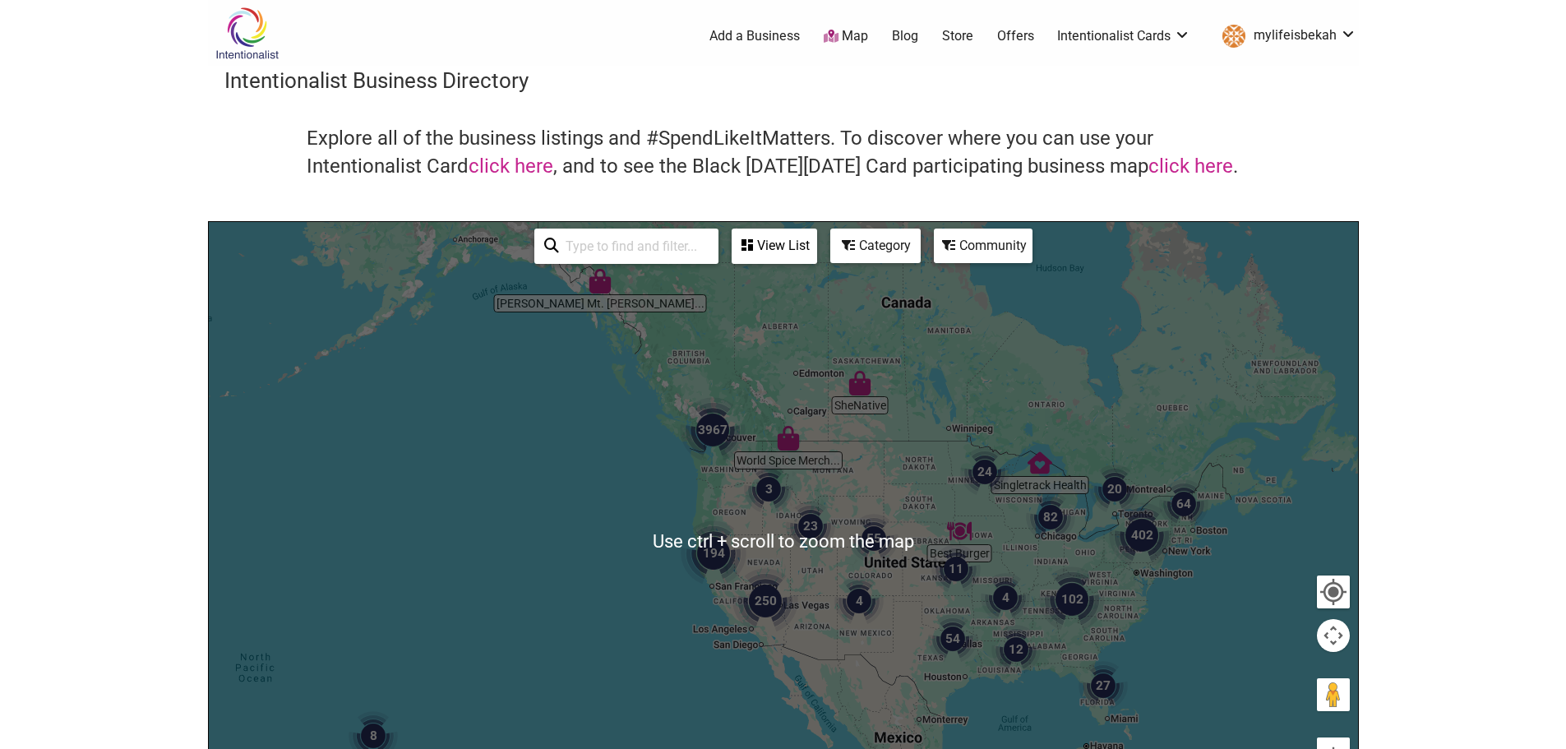
click at [728, 423] on img "3967" at bounding box center [712, 430] width 79 height 79
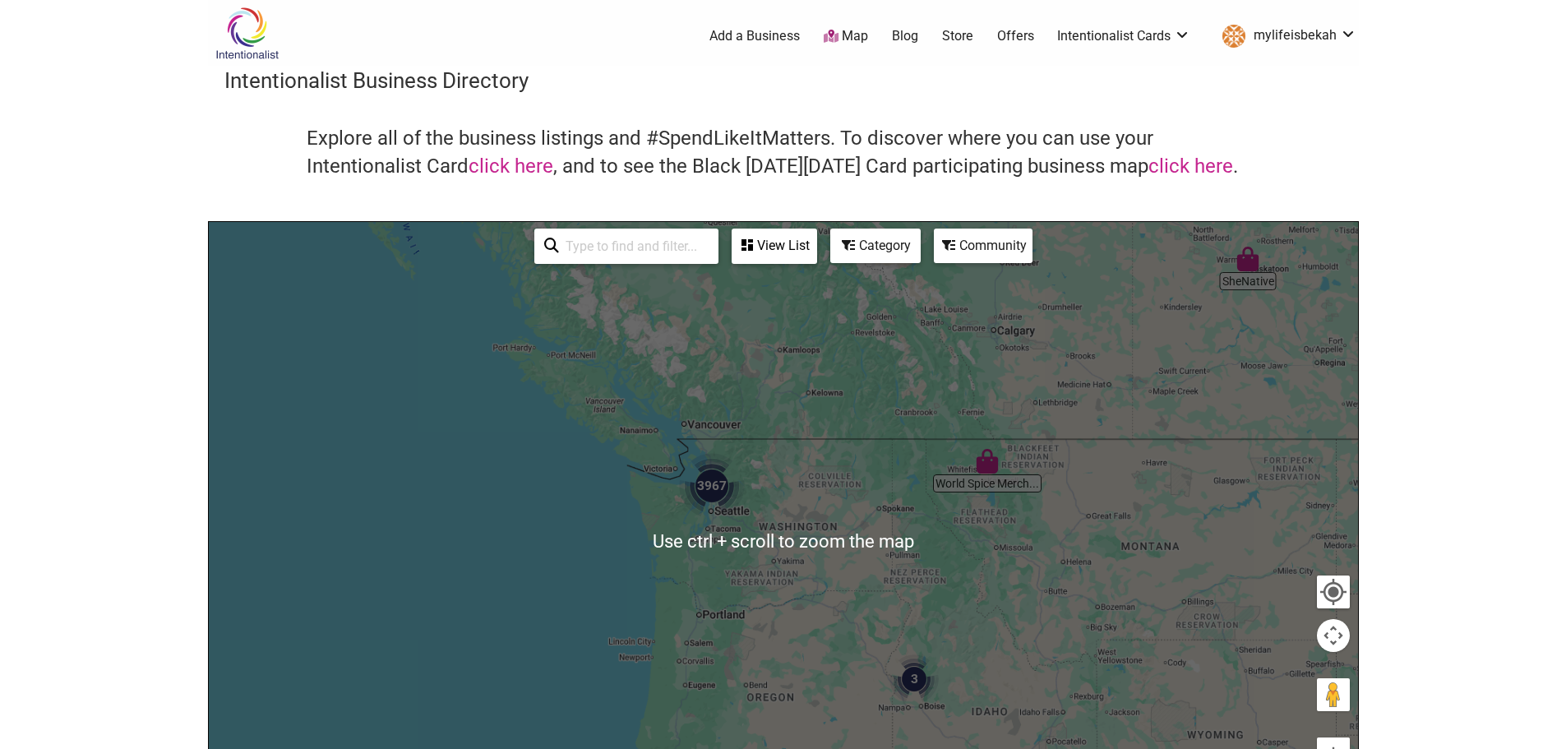
click at [721, 470] on img "3967" at bounding box center [712, 485] width 79 height 79
click at [718, 480] on div "To navigate, press the arrow keys." at bounding box center [783, 542] width 1149 height 640
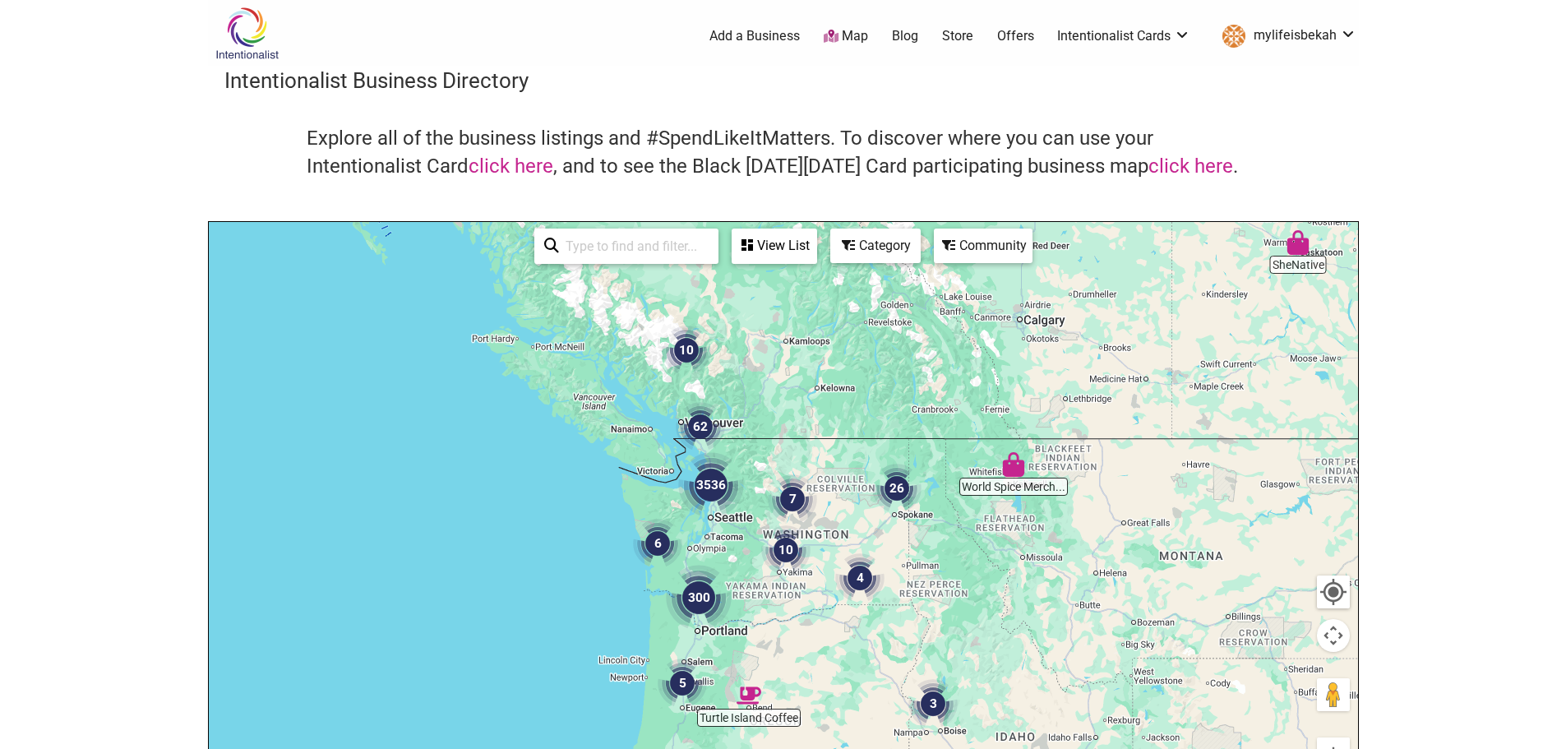
click at [743, 519] on img "3536" at bounding box center [711, 485] width 79 height 79
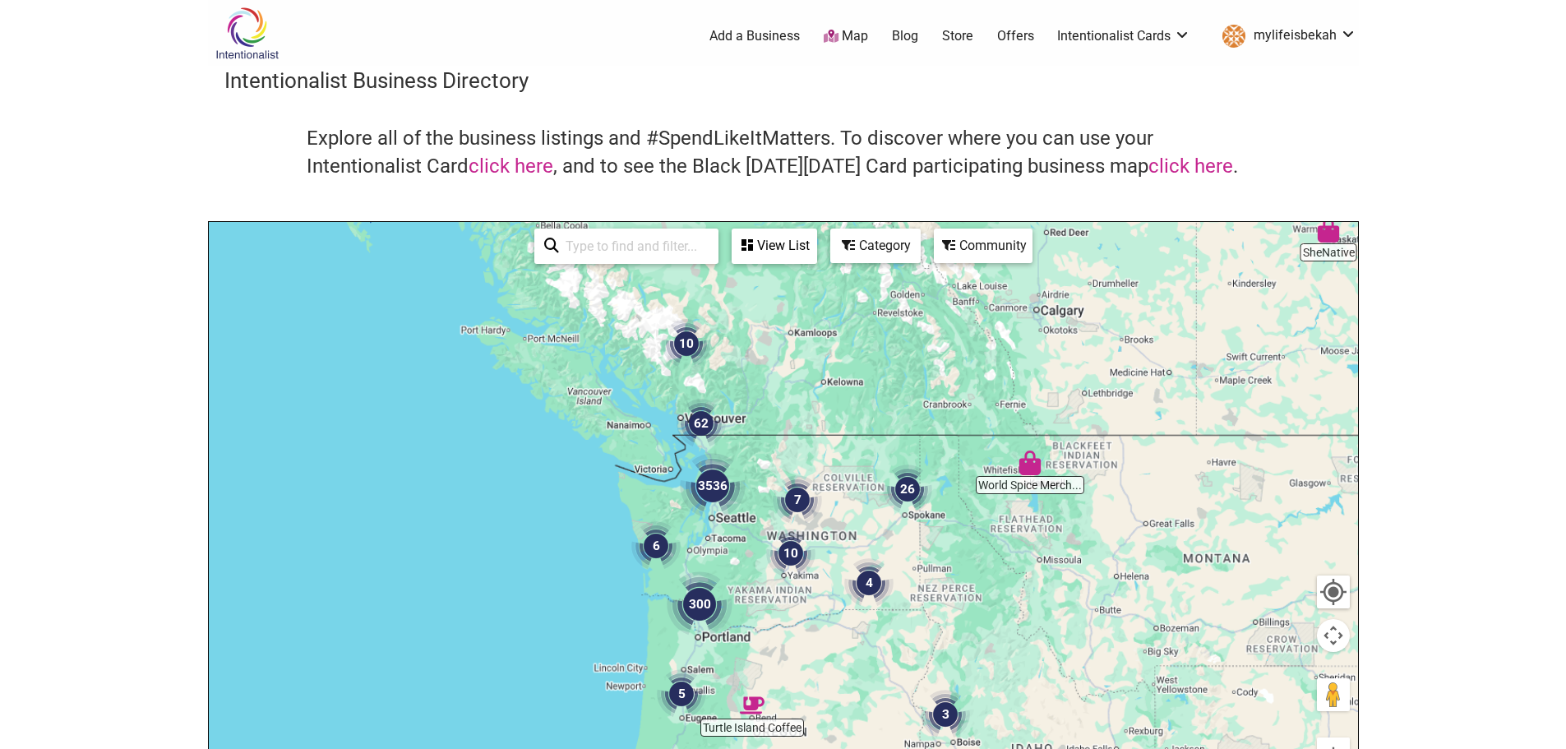
click at [743, 519] on img "3536" at bounding box center [712, 485] width 79 height 79
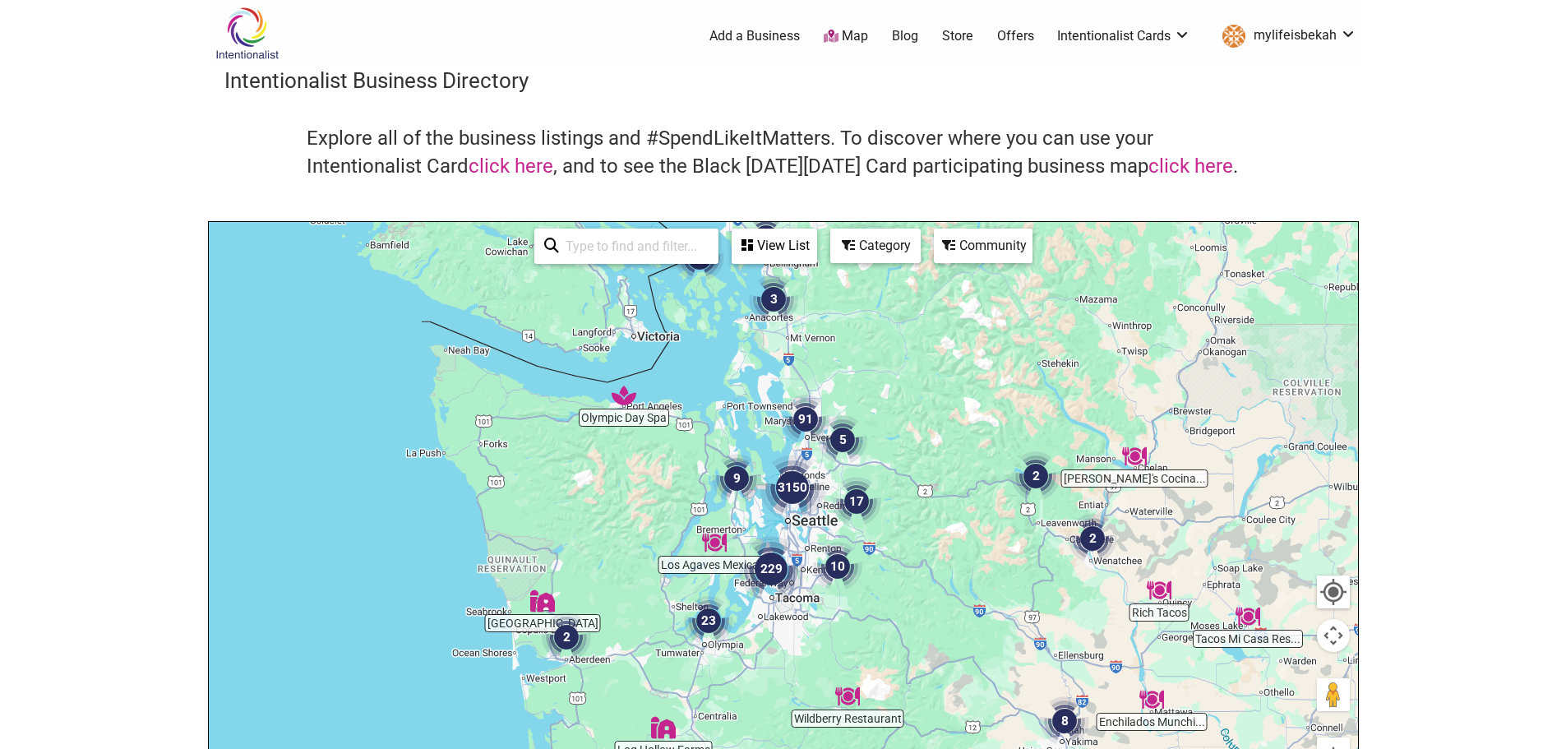
click at [843, 474] on img "17" at bounding box center [856, 501] width 62 height 62
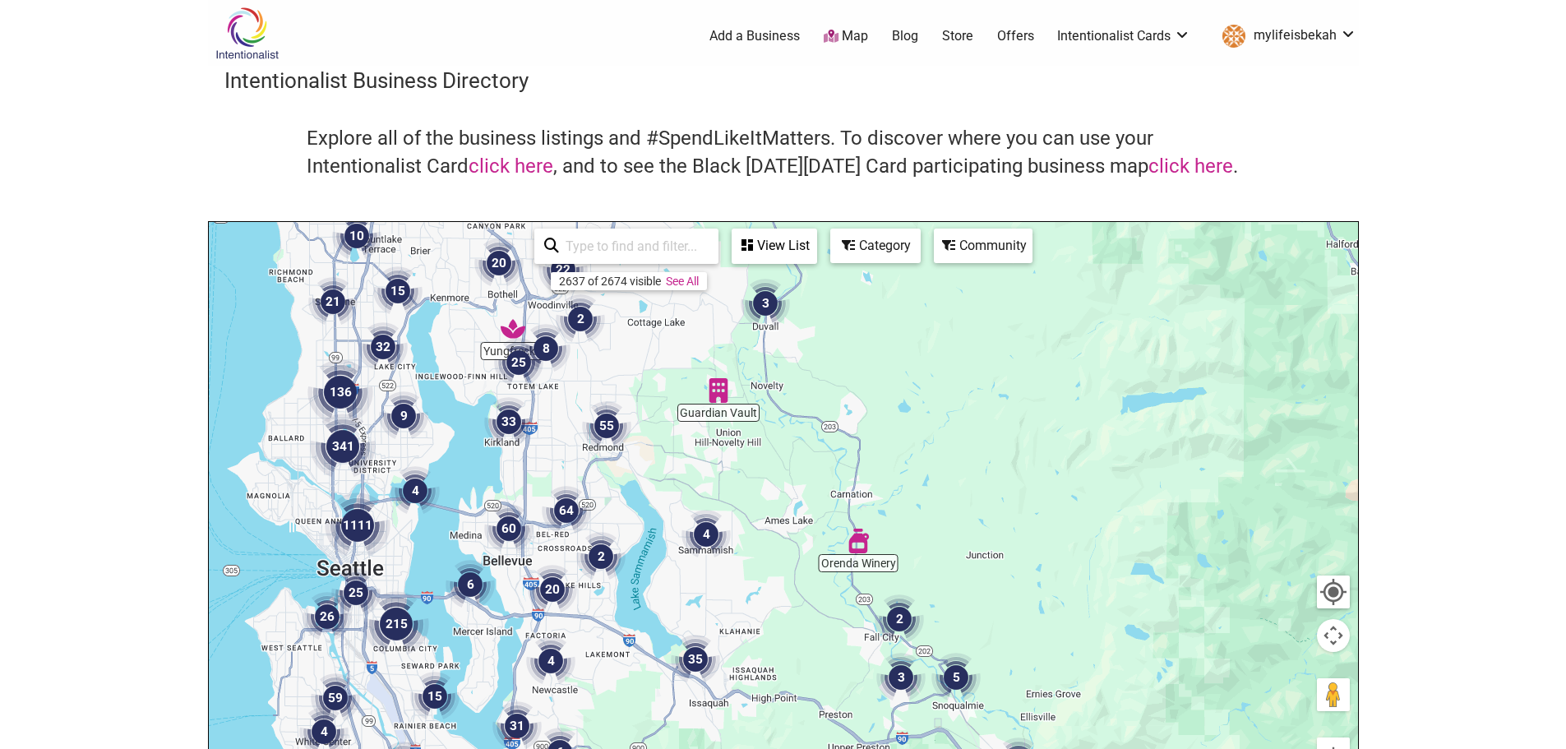
drag, startPoint x: 691, startPoint y: 425, endPoint x: 787, endPoint y: 449, distance: 98.3
click at [787, 449] on div "To navigate, press the arrow keys." at bounding box center [783, 542] width 1149 height 640
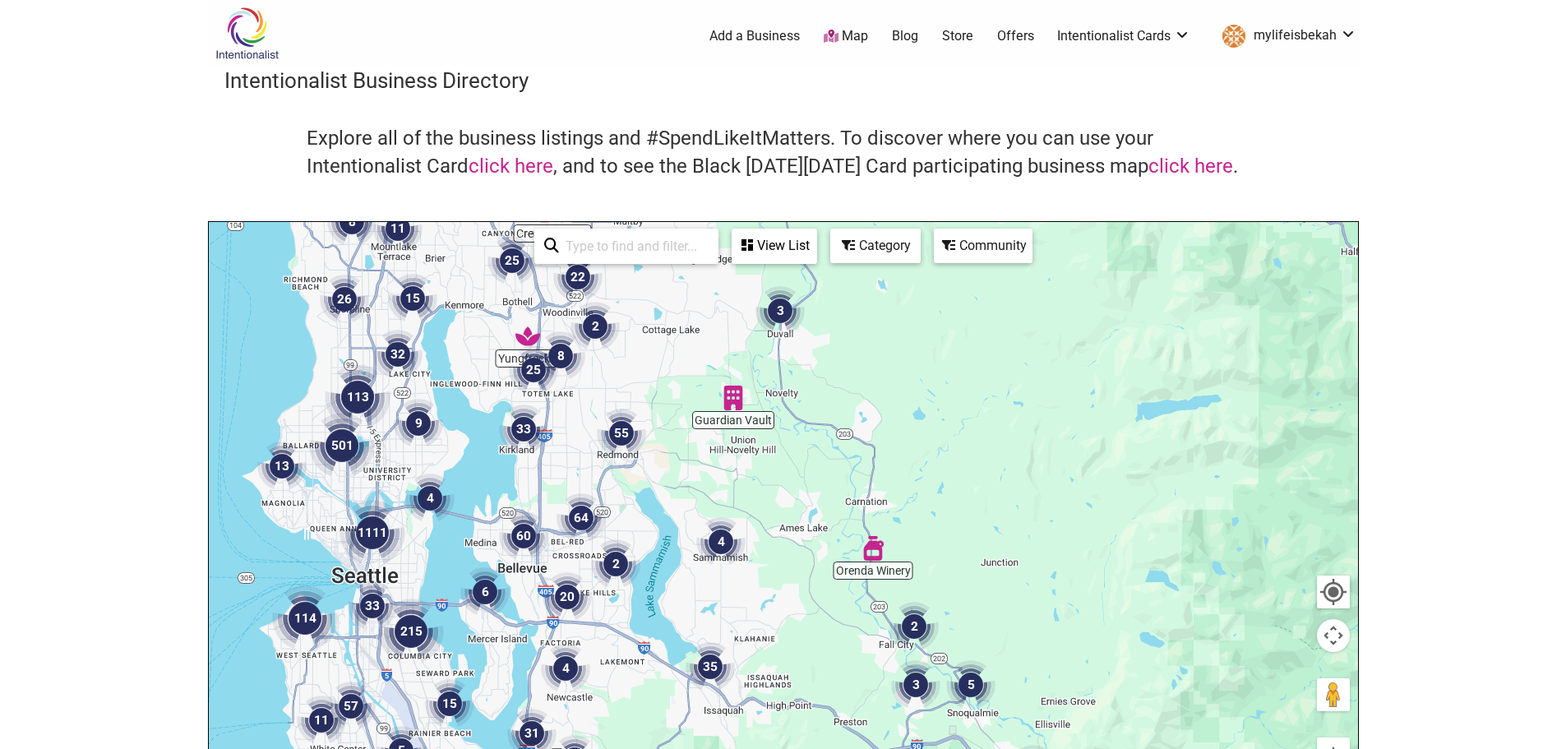
click at [624, 467] on div "To navigate, press the arrow keys." at bounding box center [783, 542] width 1149 height 640
click at [623, 467] on div "To navigate, press the arrow keys." at bounding box center [783, 542] width 1149 height 640
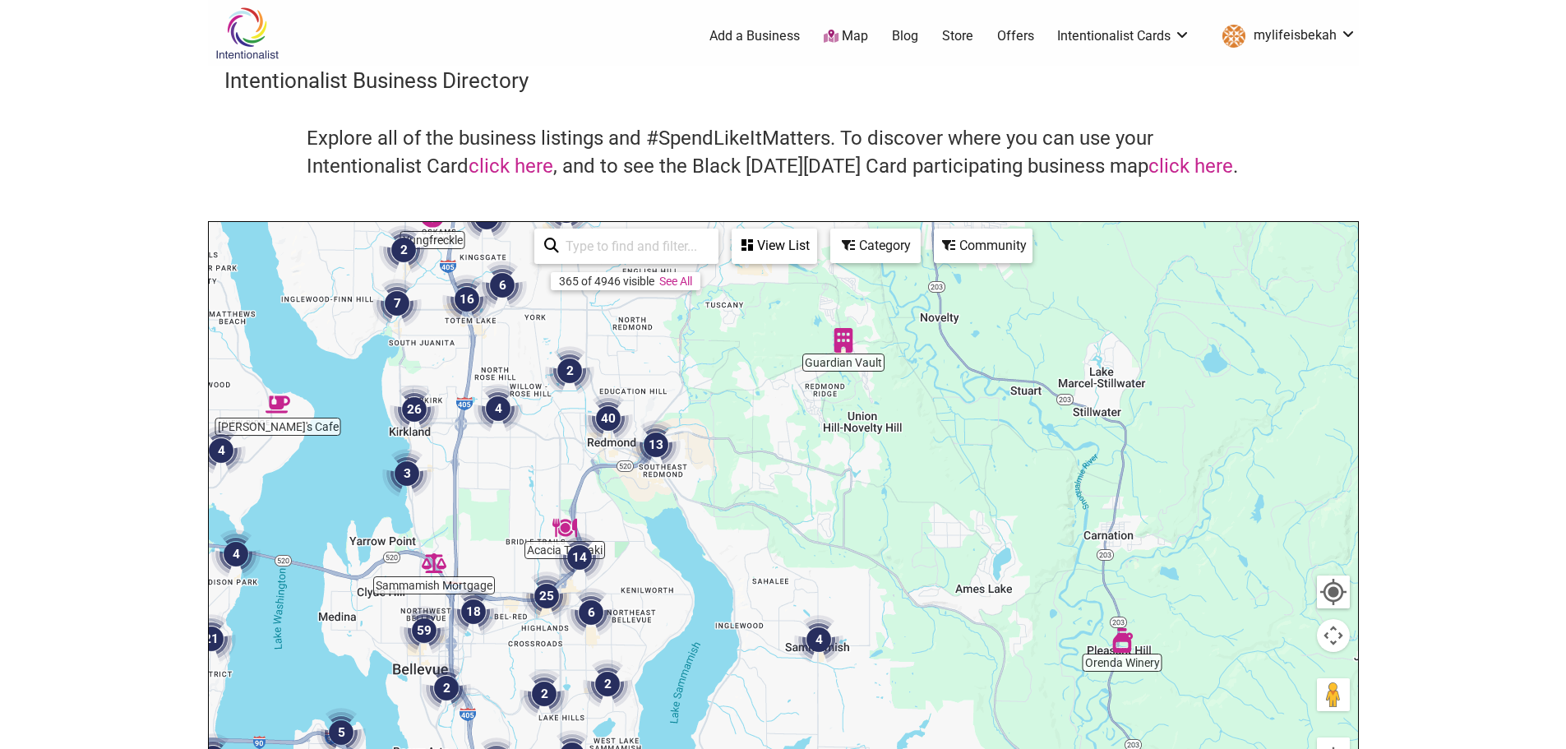
click at [844, 341] on img "Guardian Vault" at bounding box center [844, 340] width 38 height 38
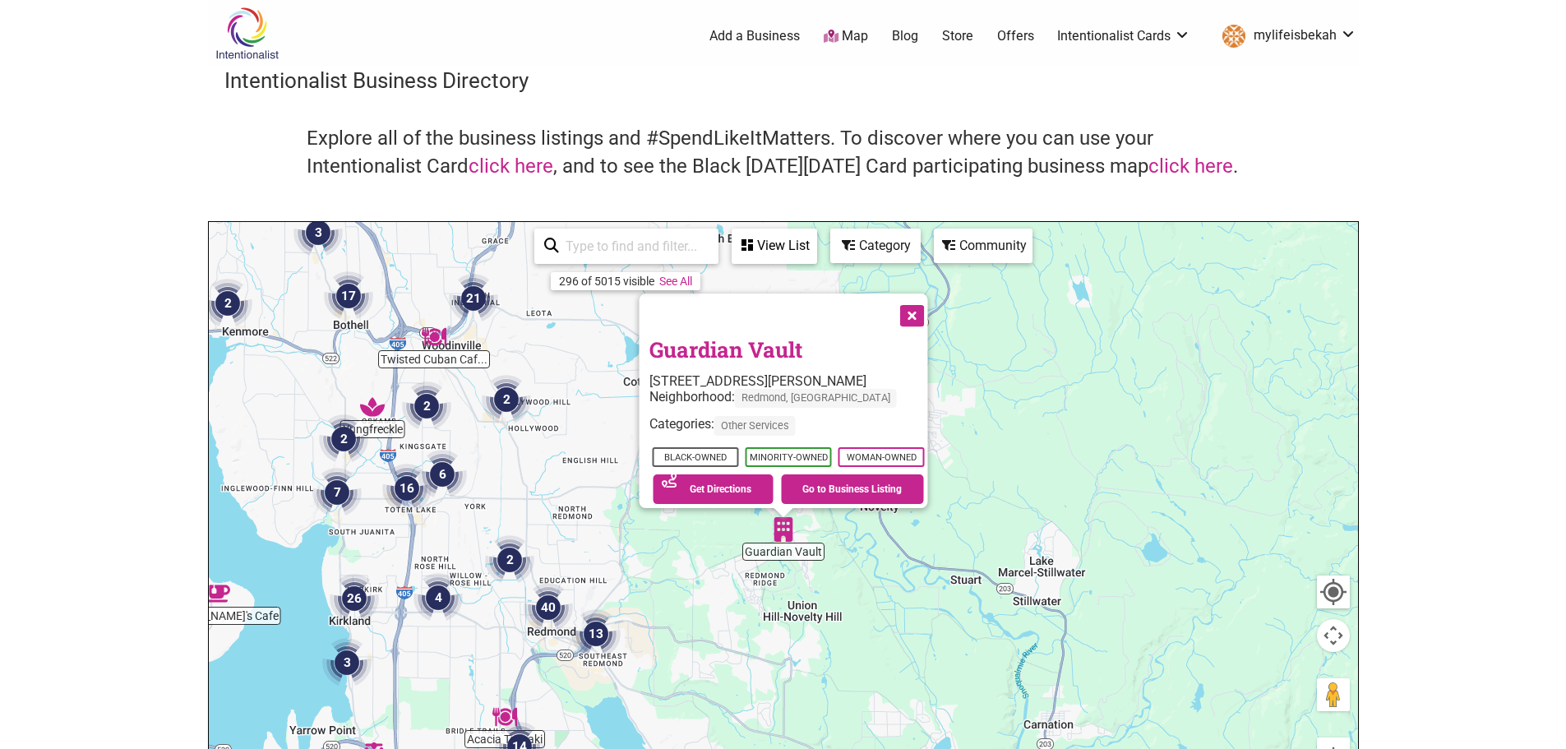
click at [931, 307] on button "Close" at bounding box center [910, 314] width 41 height 41
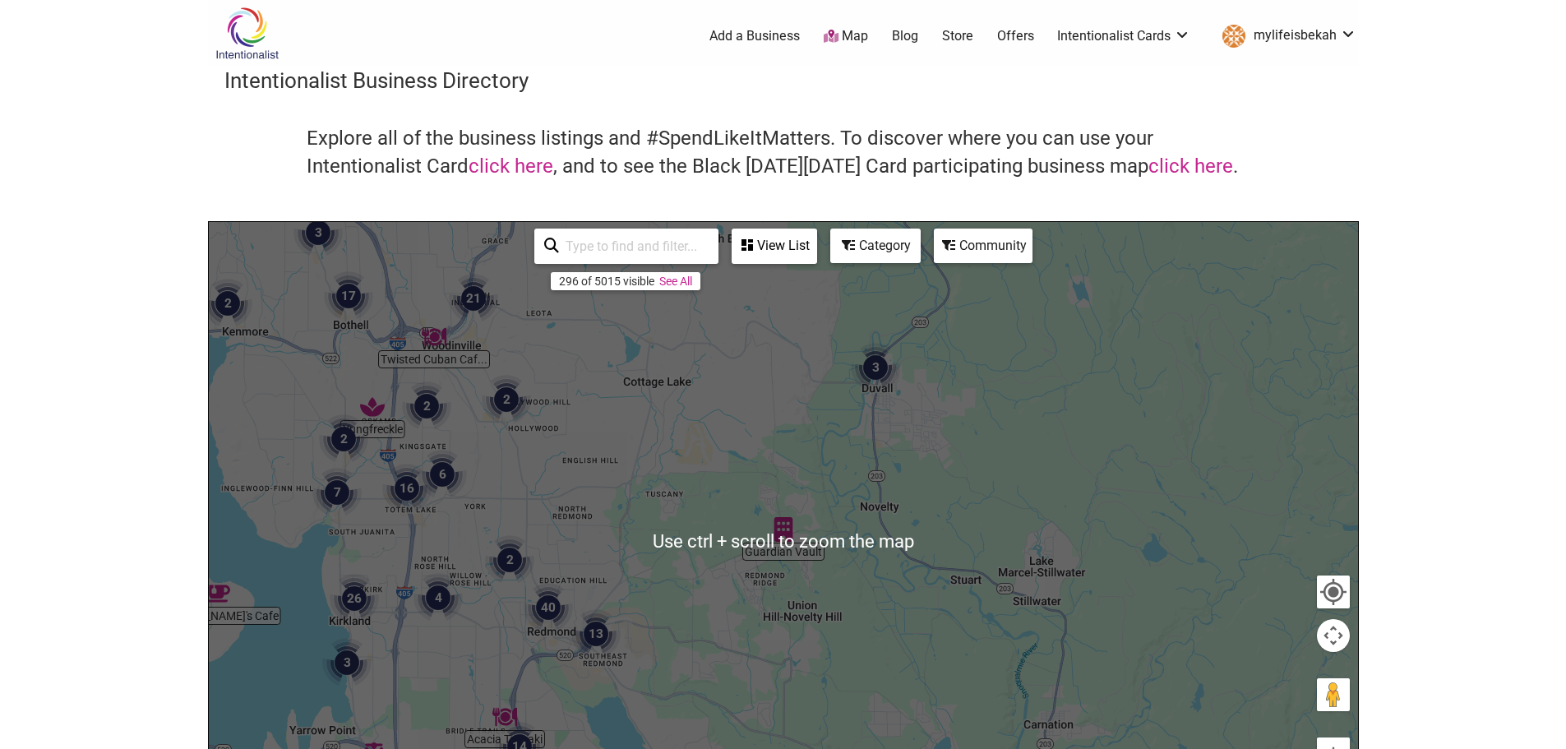
click at [627, 596] on div "To navigate, press the arrow keys." at bounding box center [783, 542] width 1149 height 640
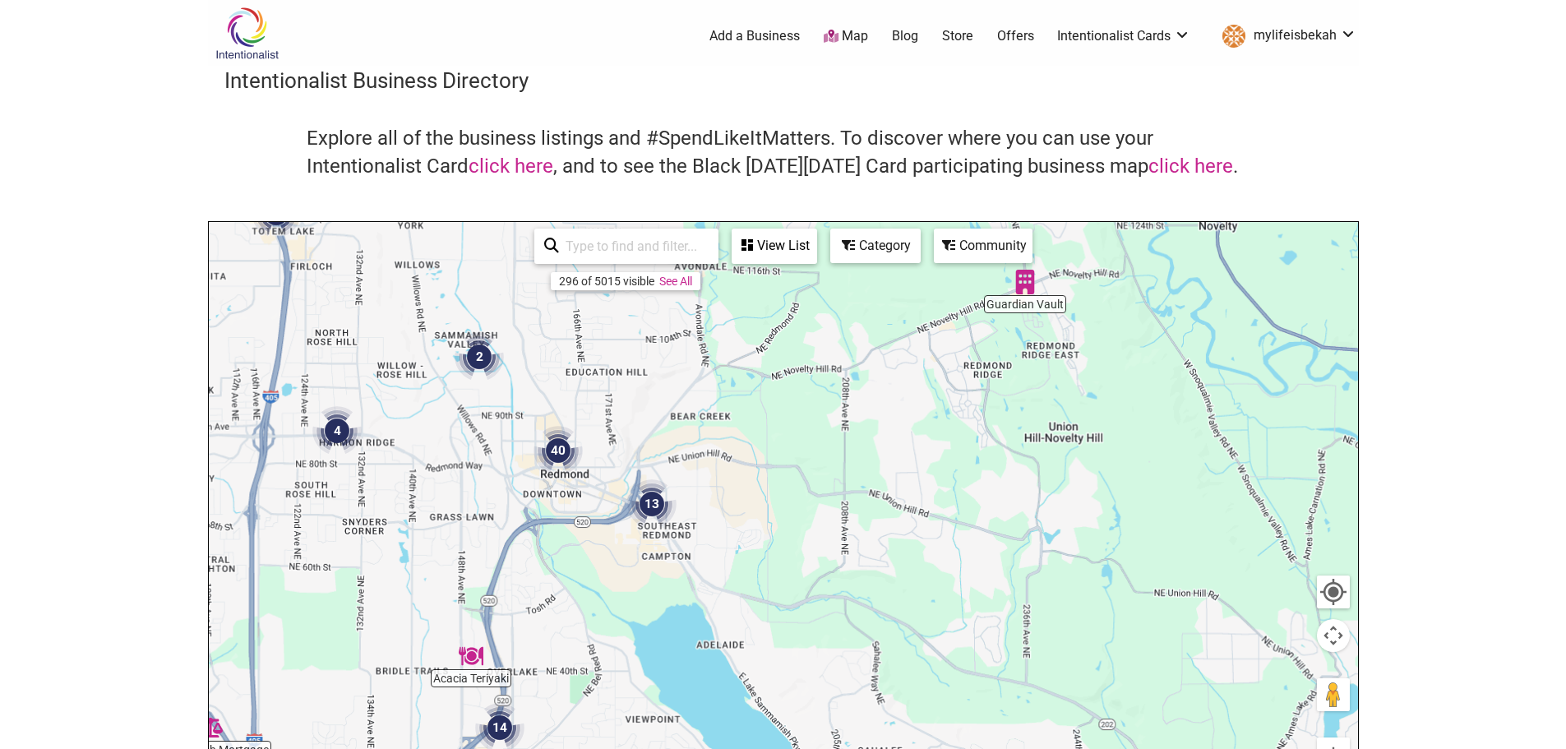
drag, startPoint x: 623, startPoint y: 631, endPoint x: 713, endPoint y: 450, distance: 201.9
click at [713, 450] on div "To navigate, press the arrow keys." at bounding box center [783, 542] width 1149 height 640
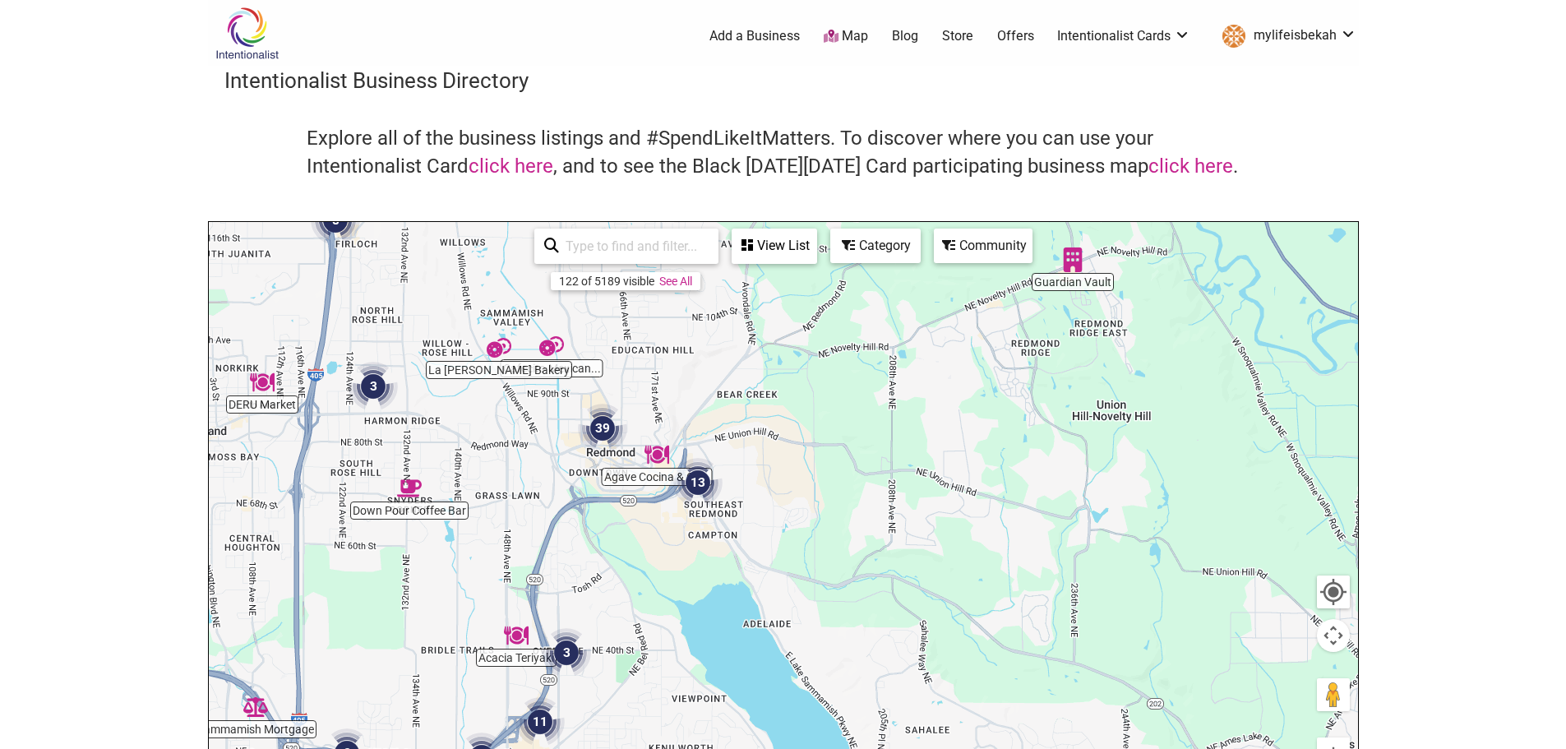
drag, startPoint x: 535, startPoint y: 501, endPoint x: 599, endPoint y: 471, distance: 70.6
click at [599, 471] on div "To navigate, press the arrow keys." at bounding box center [783, 542] width 1149 height 640
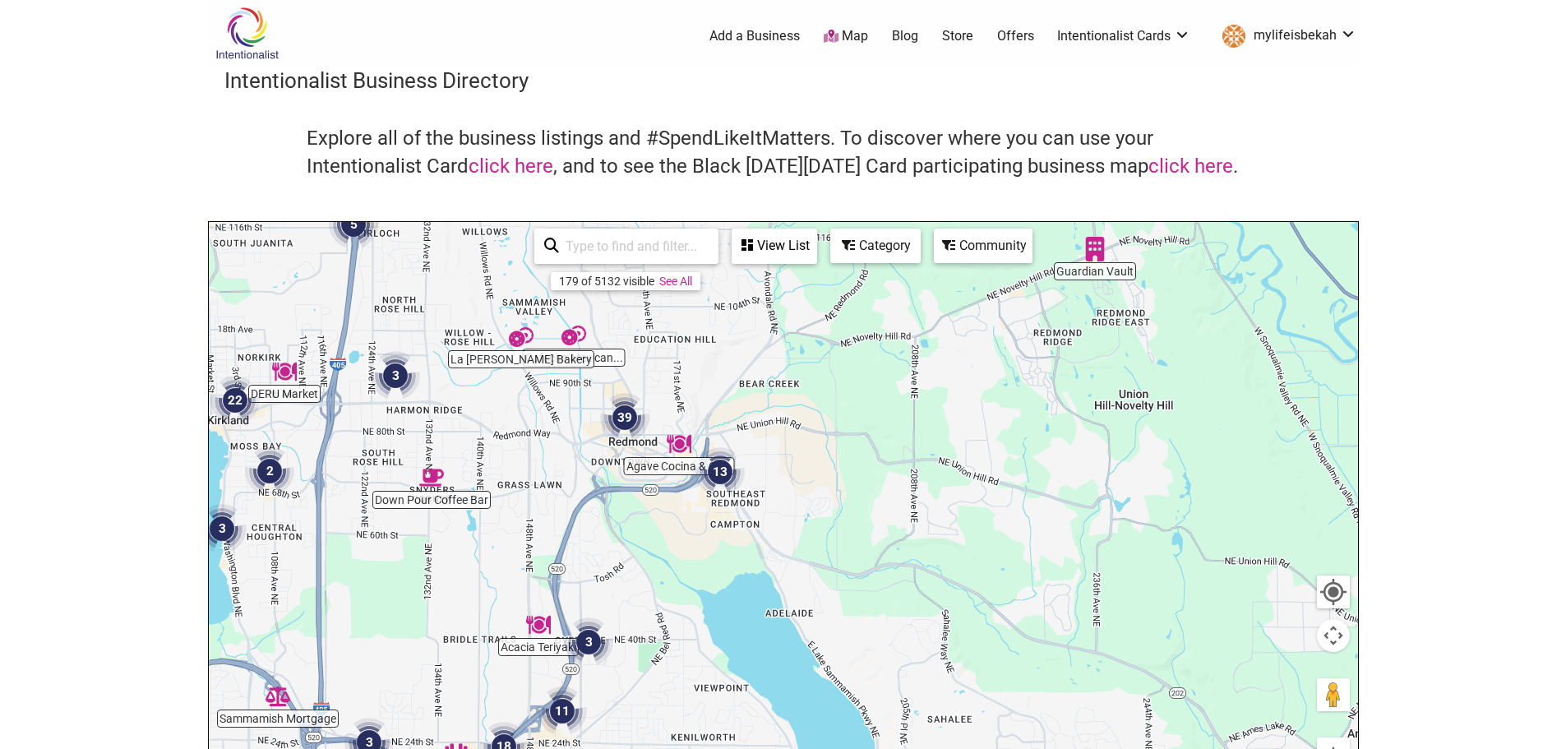
click at [589, 443] on div "To navigate, press the arrow keys." at bounding box center [783, 542] width 1149 height 640
click at [588, 443] on div "To navigate, press the arrow keys." at bounding box center [783, 542] width 1149 height 640
